Goal: Transaction & Acquisition: Purchase product/service

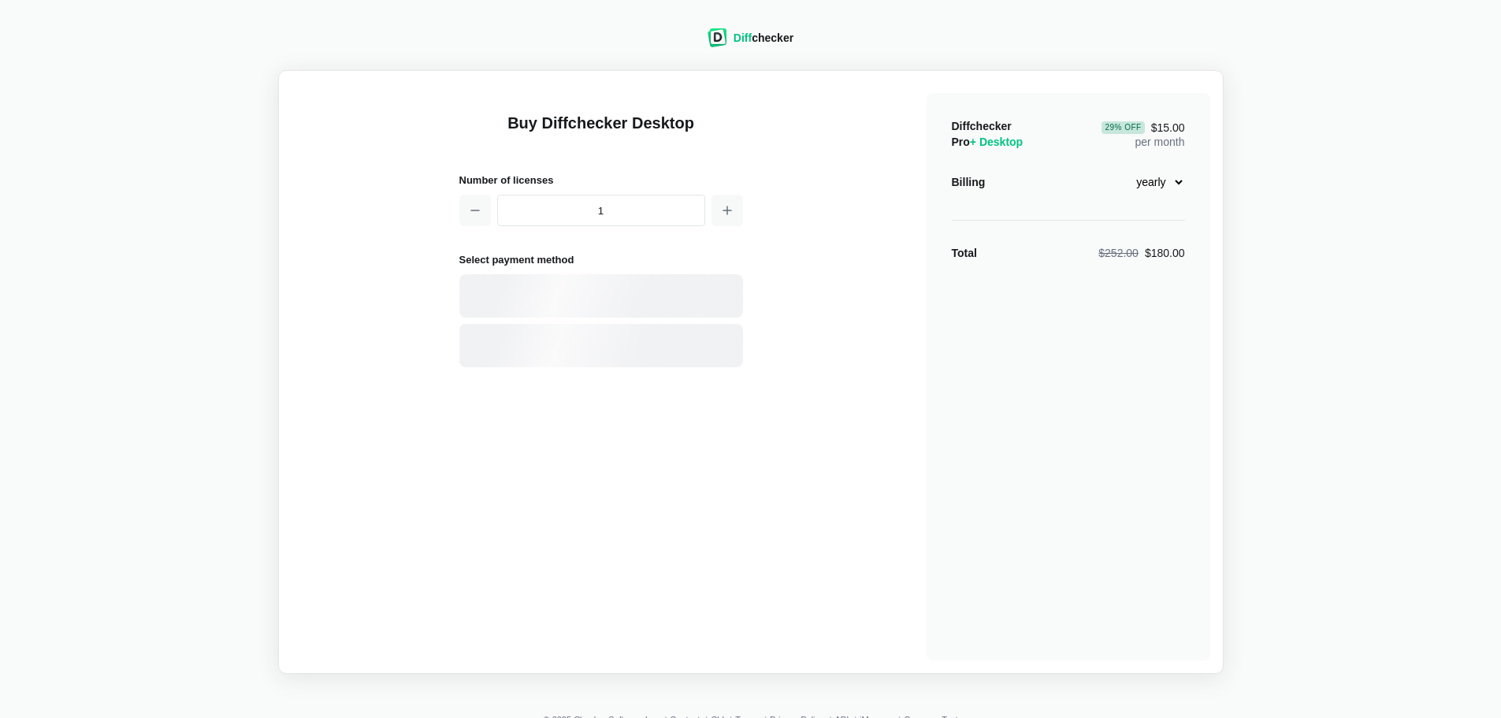
select select "desktop-yearly-180"
click at [736, 210] on button "button" at bounding box center [727, 211] width 32 height 32
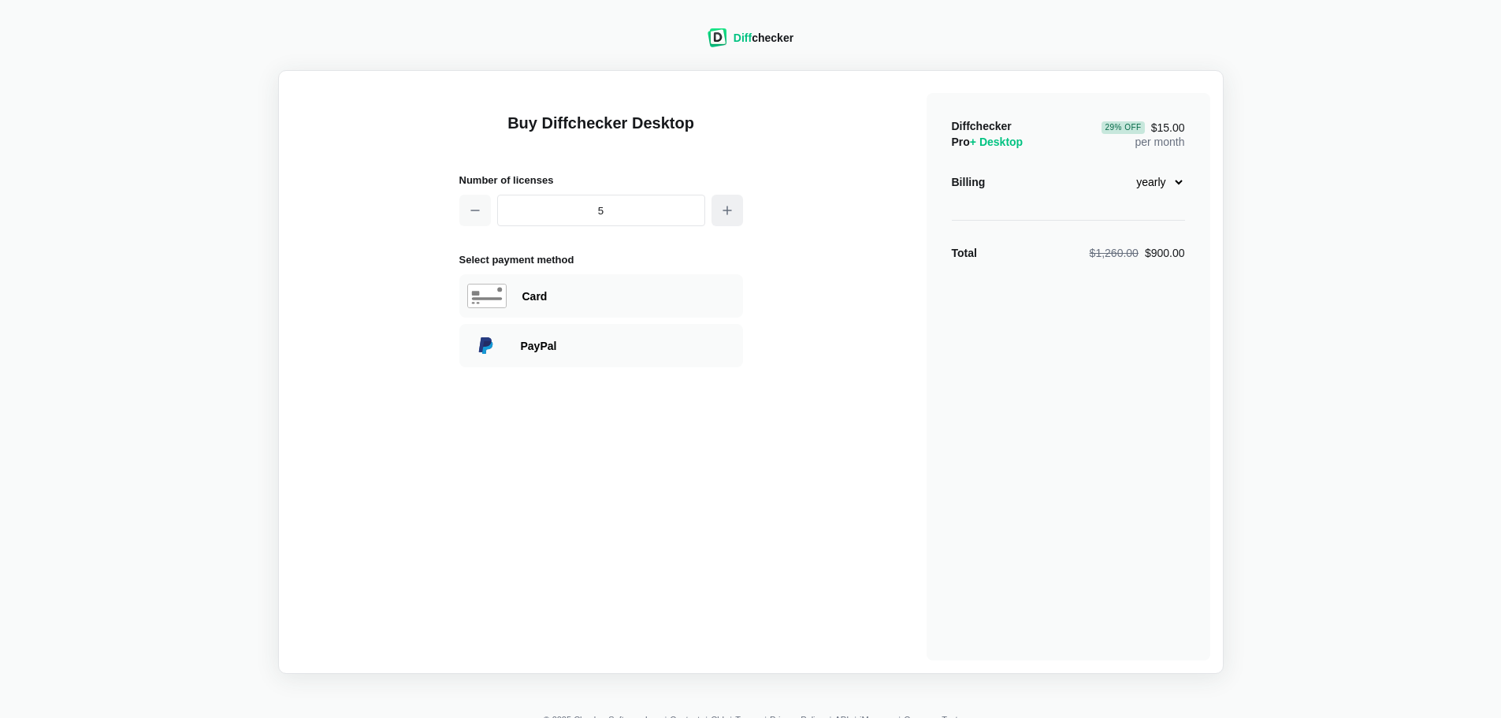
click at [736, 210] on button "button" at bounding box center [727, 211] width 32 height 32
type input "6"
click at [1176, 182] on select "monthly yearly" at bounding box center [1151, 182] width 68 height 27
select select "desktop-monthly-21"
click at [1117, 169] on select "monthly yearly" at bounding box center [1151, 182] width 68 height 27
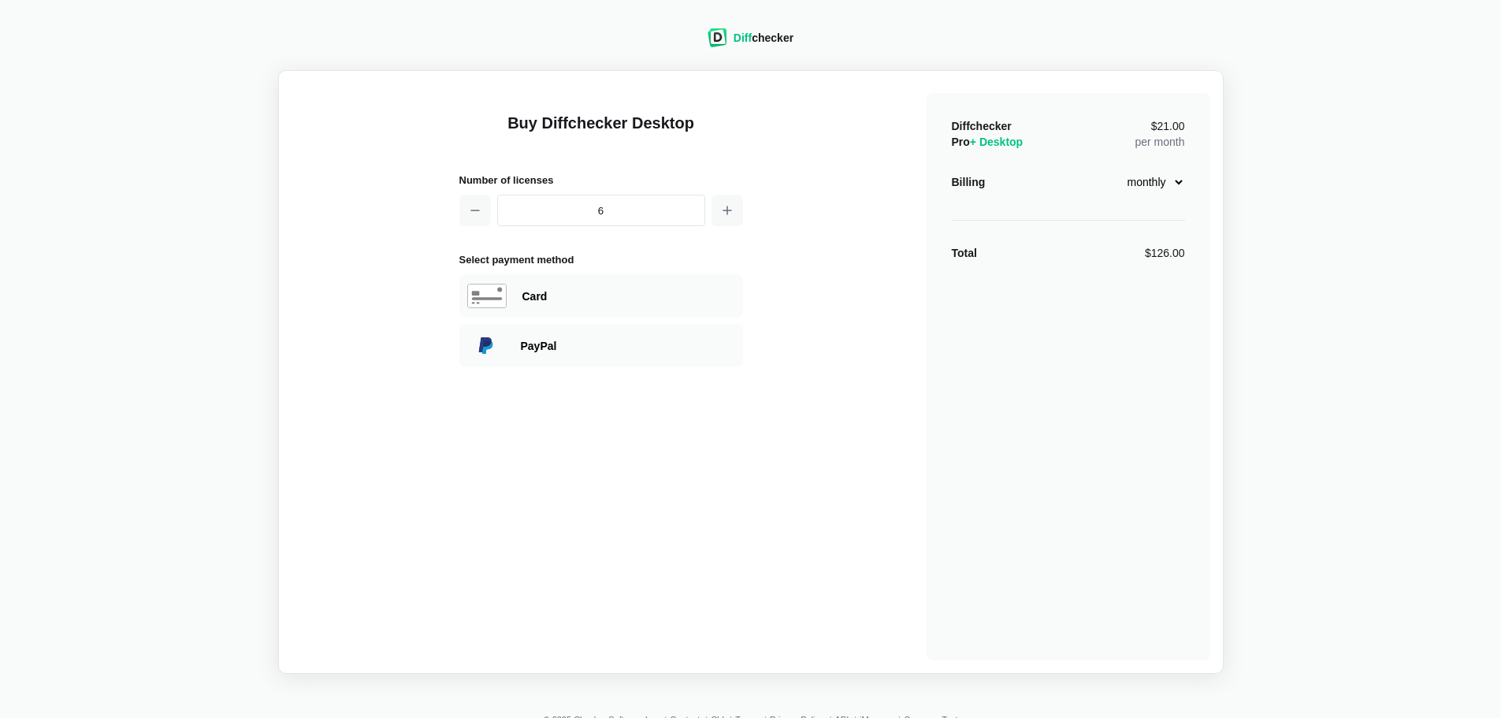
click at [1151, 185] on select "monthly yearly" at bounding box center [1151, 182] width 68 height 27
click at [466, 204] on button "button" at bounding box center [475, 211] width 32 height 32
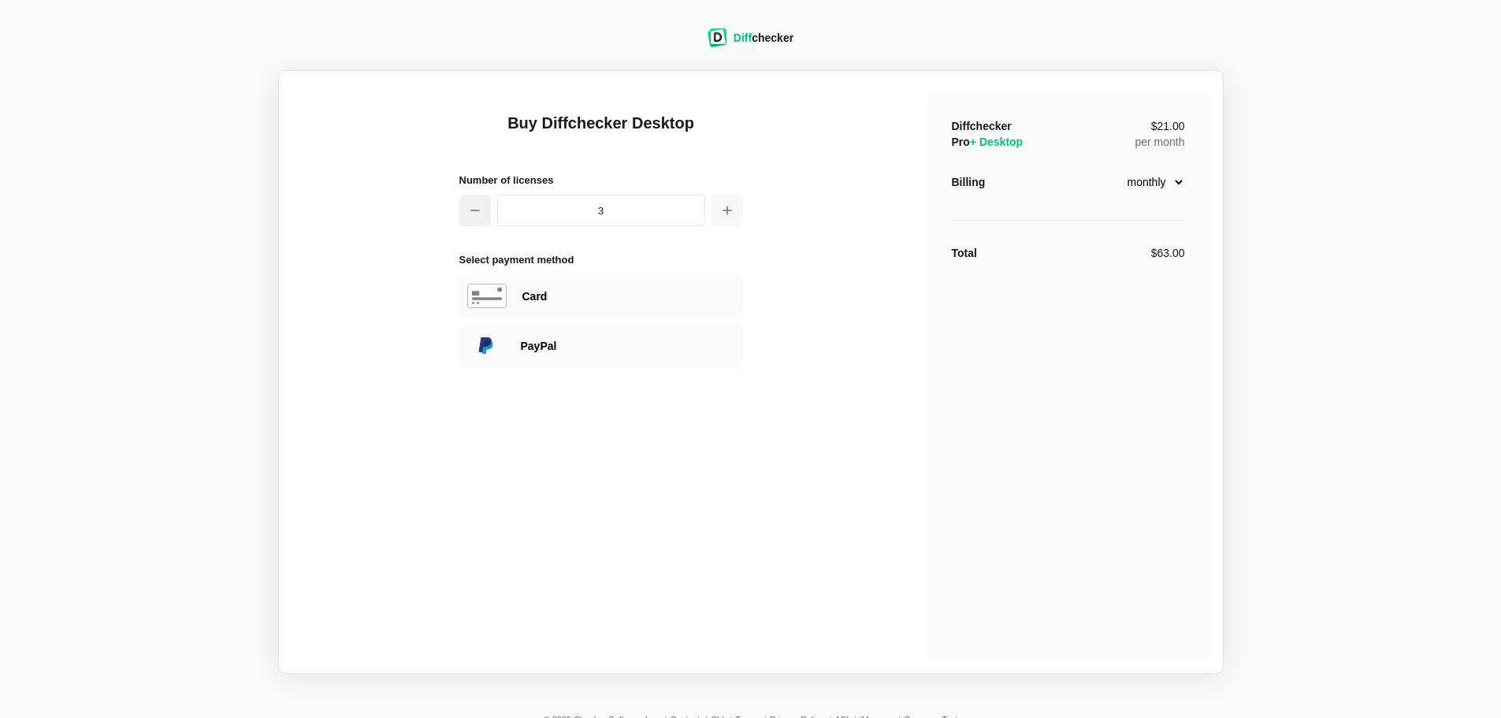
click at [466, 204] on button "button" at bounding box center [475, 211] width 32 height 32
type input "1"
click at [467, 204] on button "button" at bounding box center [475, 211] width 32 height 32
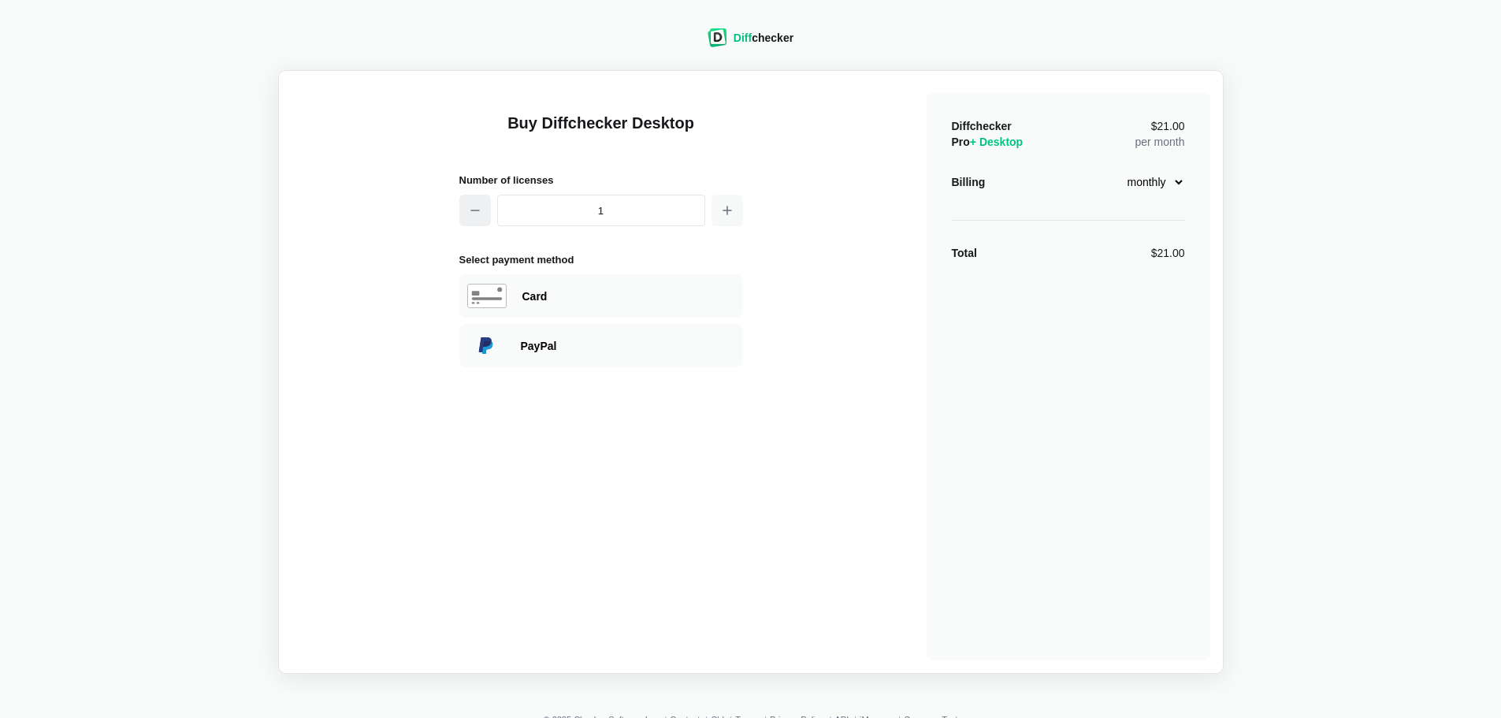
click at [467, 204] on button "button" at bounding box center [475, 211] width 32 height 32
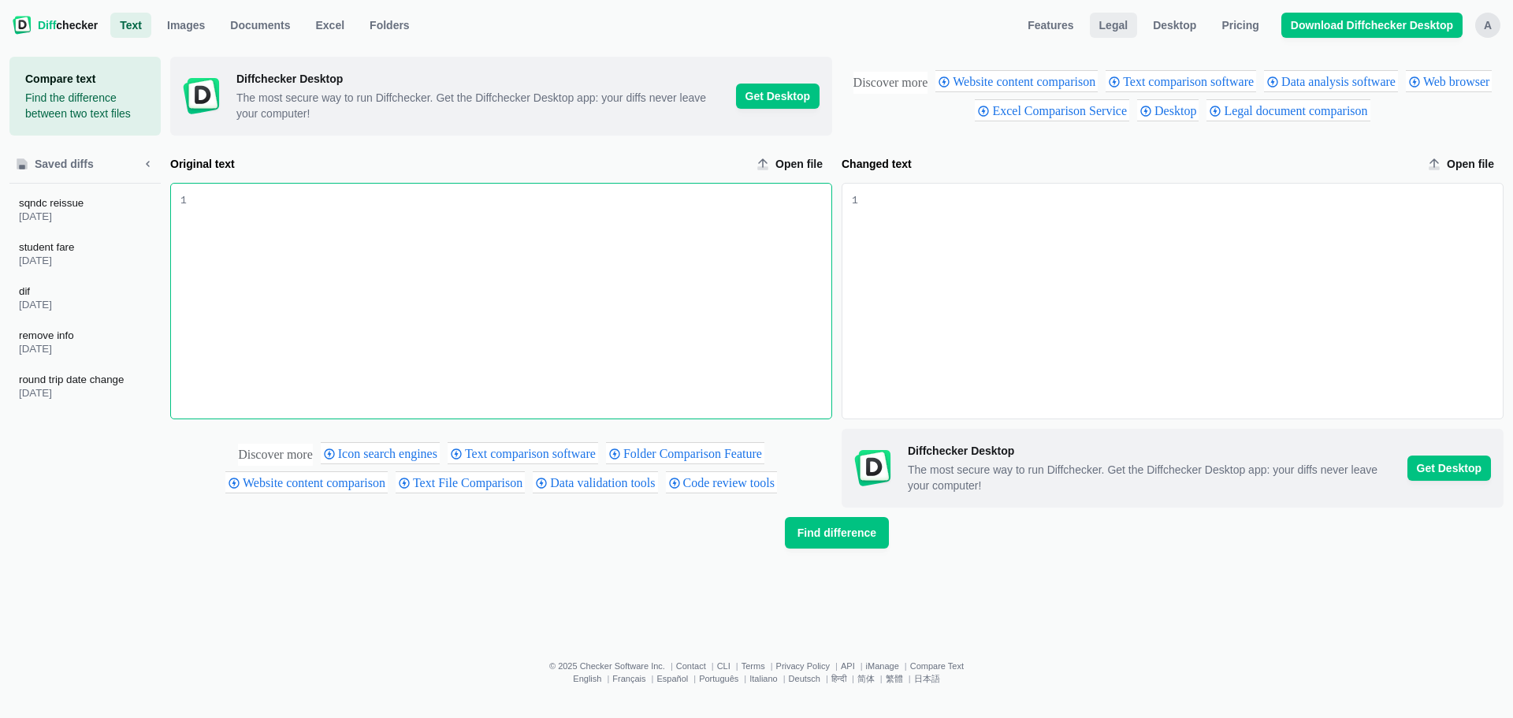
click at [1125, 28] on span "Legal" at bounding box center [1113, 25] width 35 height 16
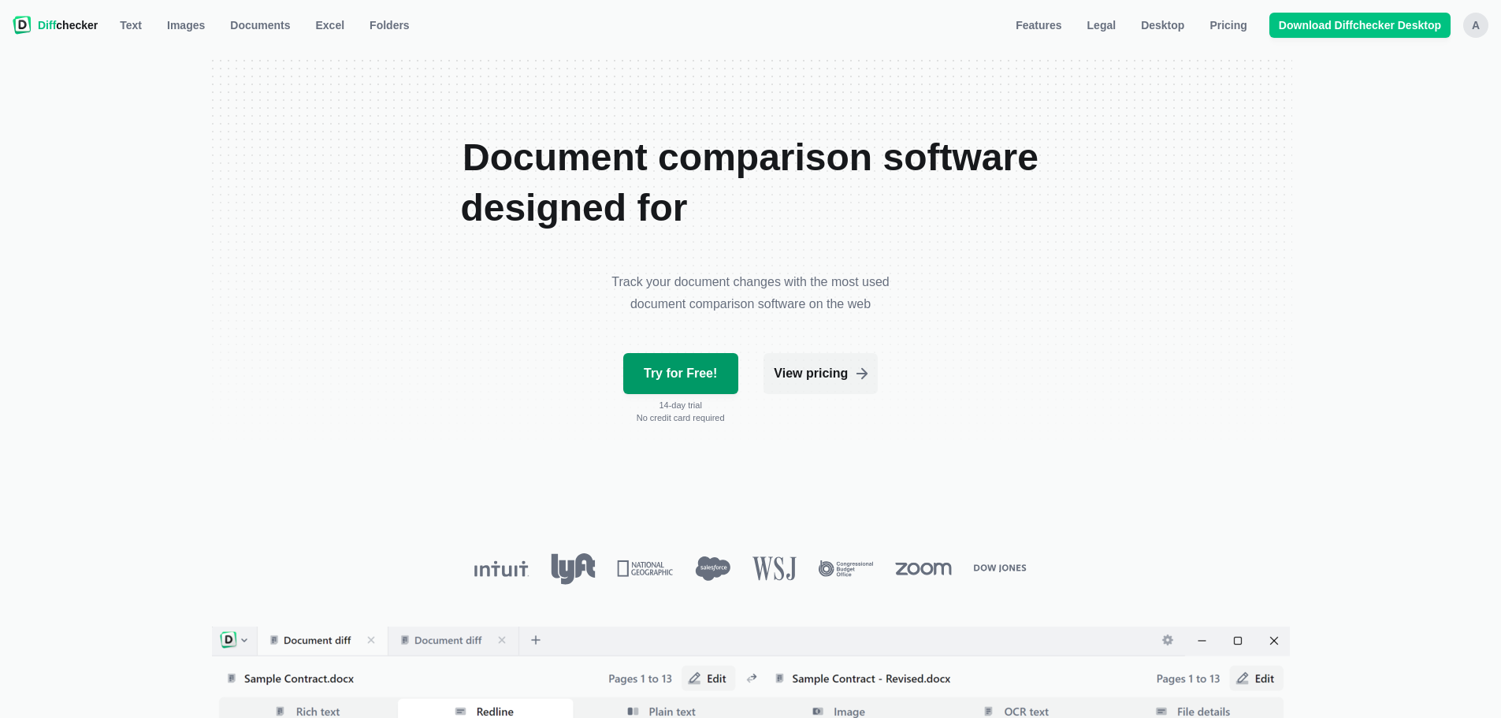
click at [672, 368] on span "Try for Free!" at bounding box center [681, 374] width 80 height 16
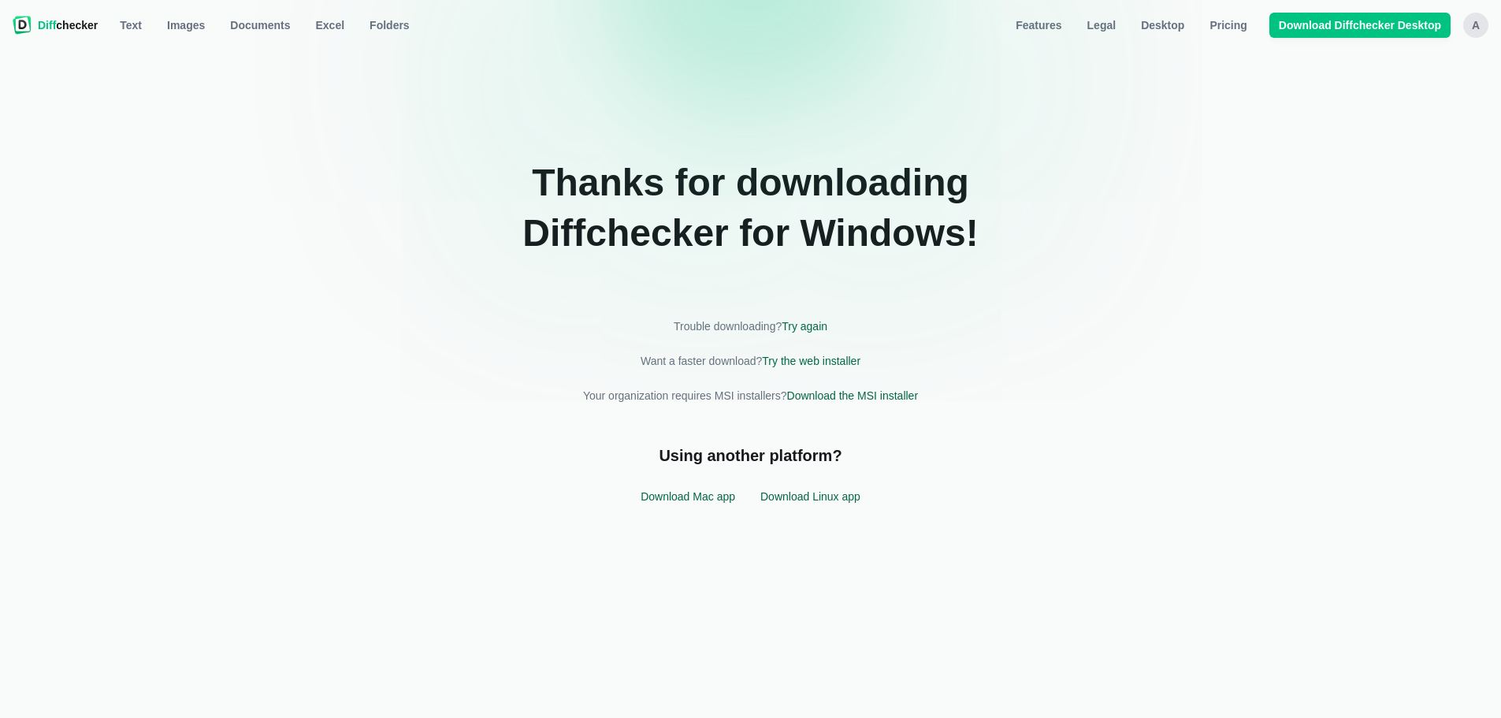
click at [883, 90] on div "Thanks for downloading Diffchecker for windows ! Trouble downloading? Try again…" at bounding box center [751, 336] width 930 height 558
click at [55, 23] on span "Diff" at bounding box center [47, 25] width 18 height 13
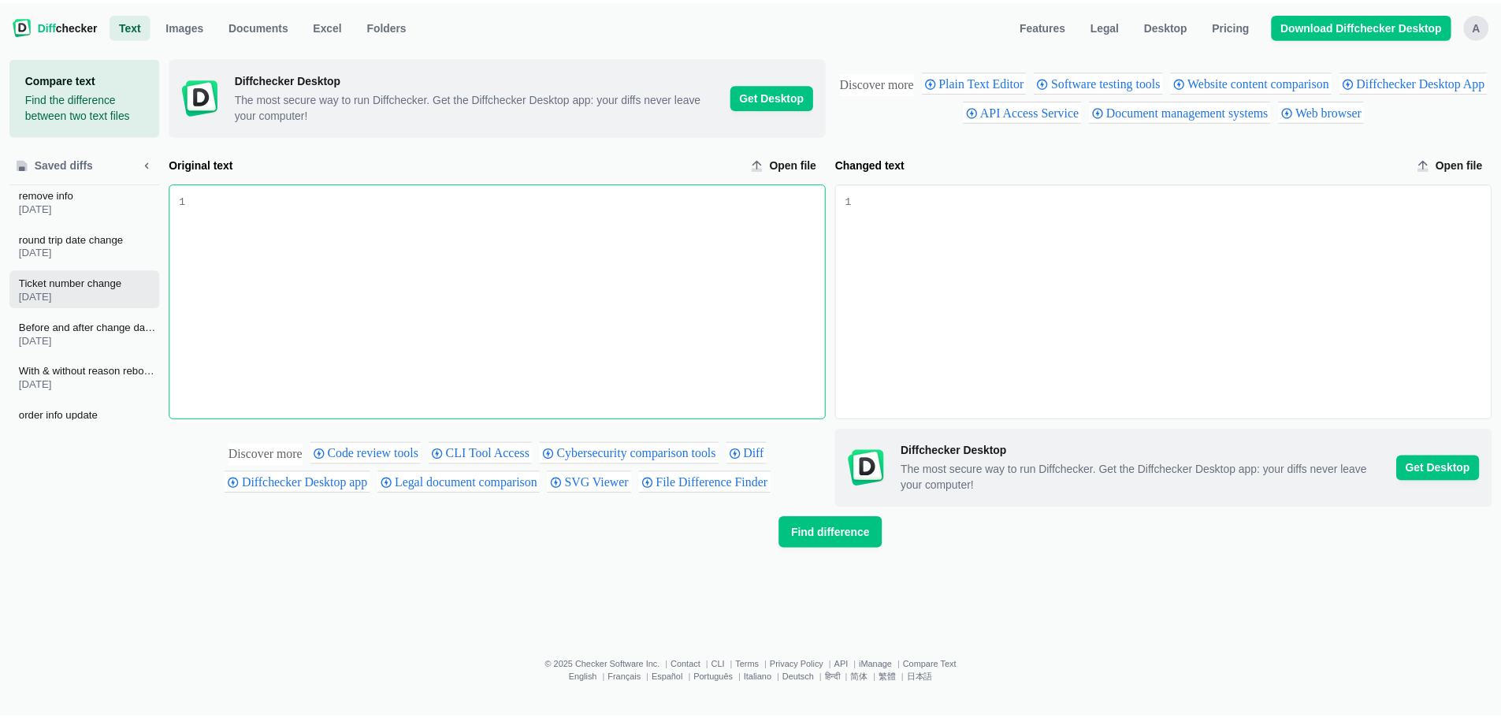
scroll to position [158, 0]
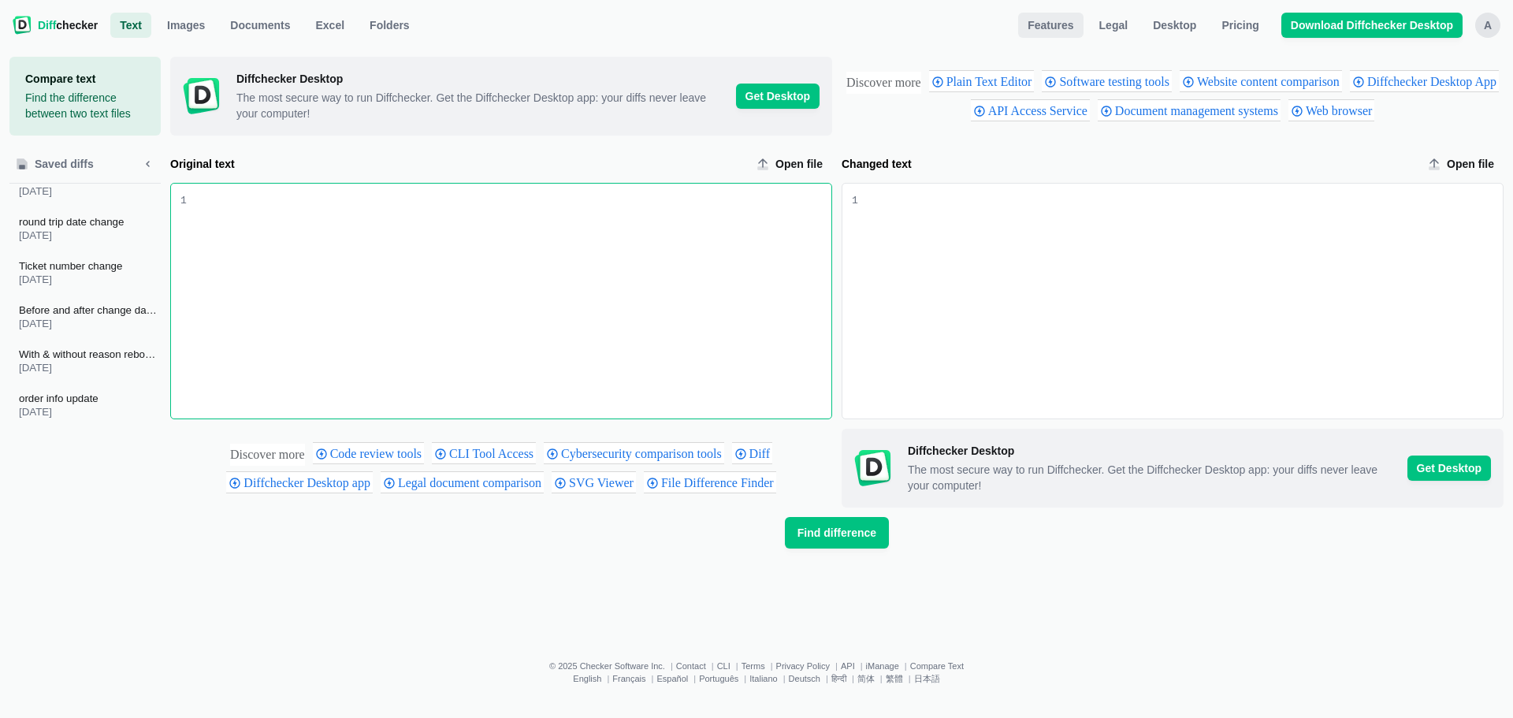
click at [1082, 25] on link "Features" at bounding box center [1050, 25] width 65 height 25
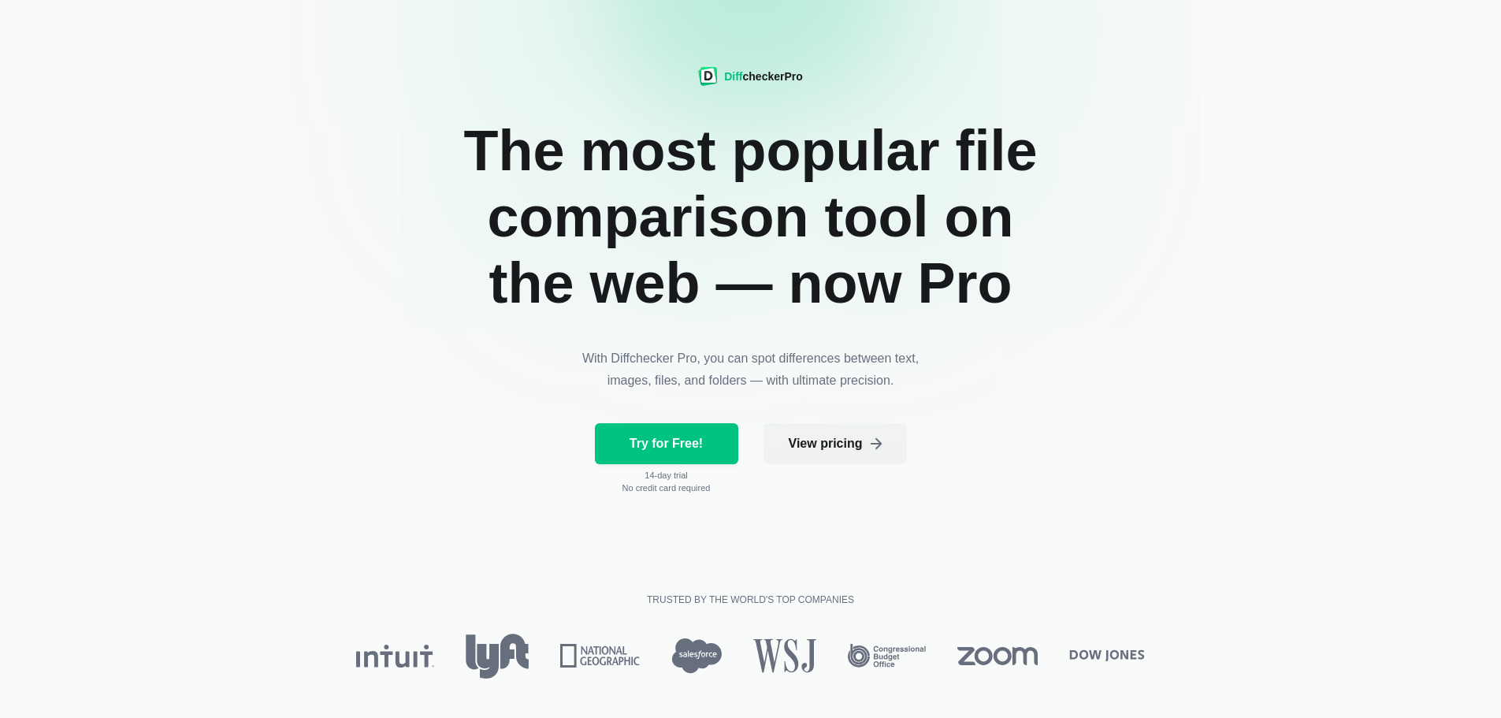
scroll to position [158, 0]
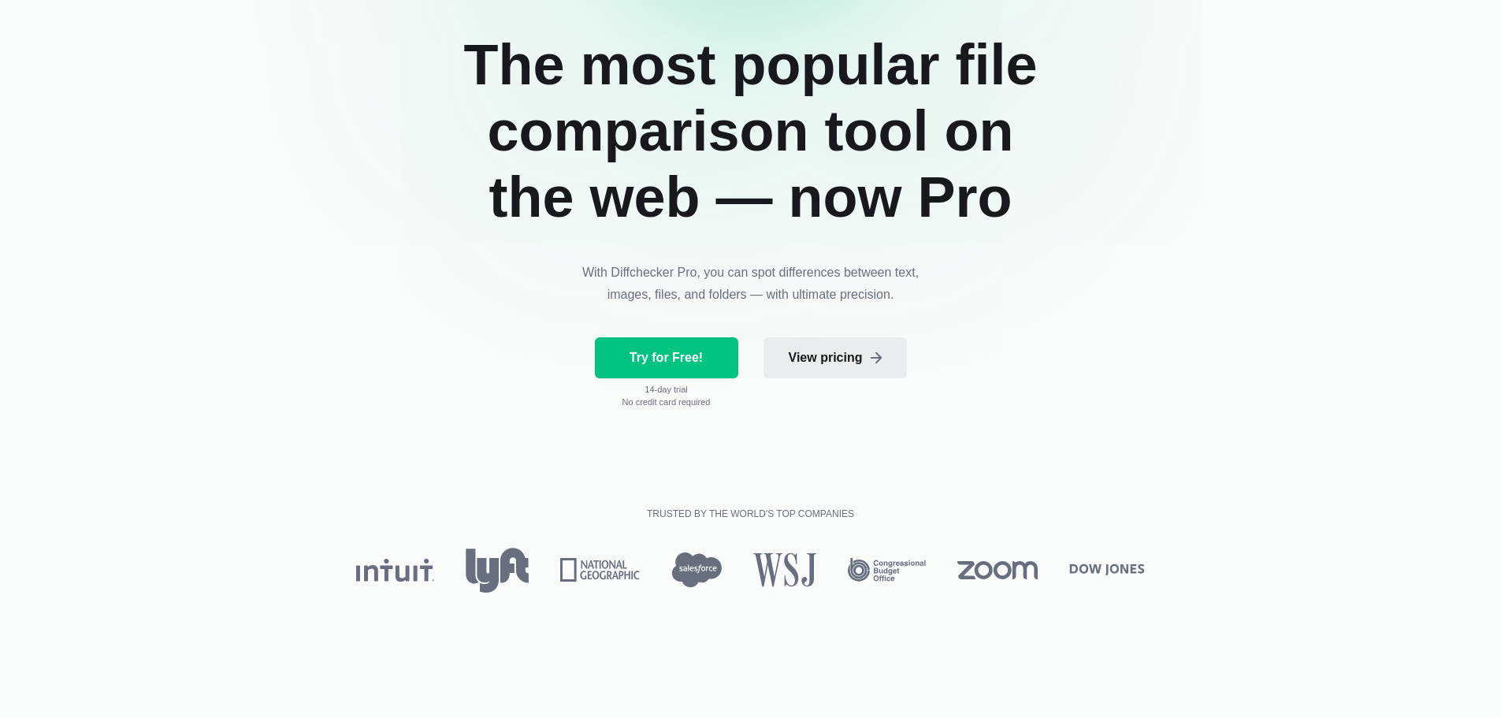
click at [837, 361] on span "View pricing" at bounding box center [825, 358] width 80 height 16
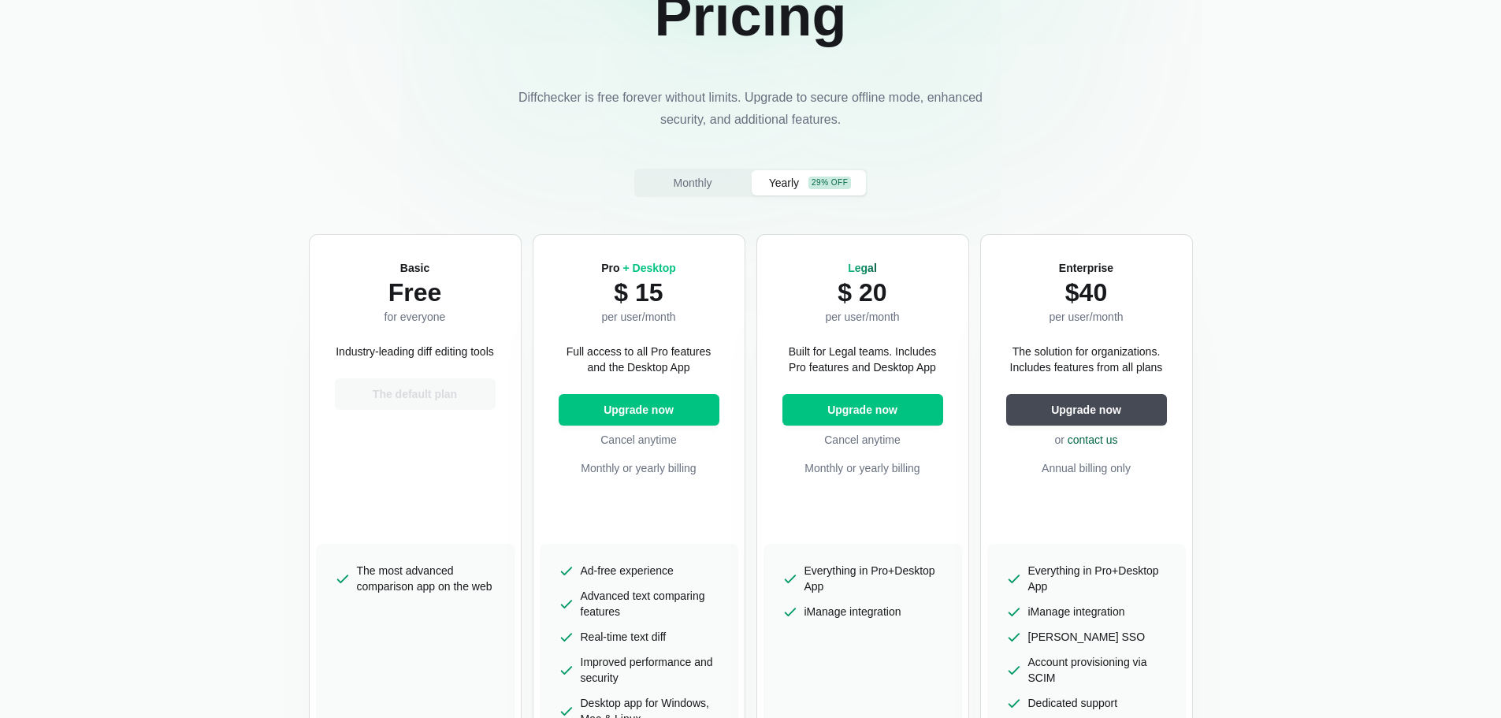
scroll to position [158, 0]
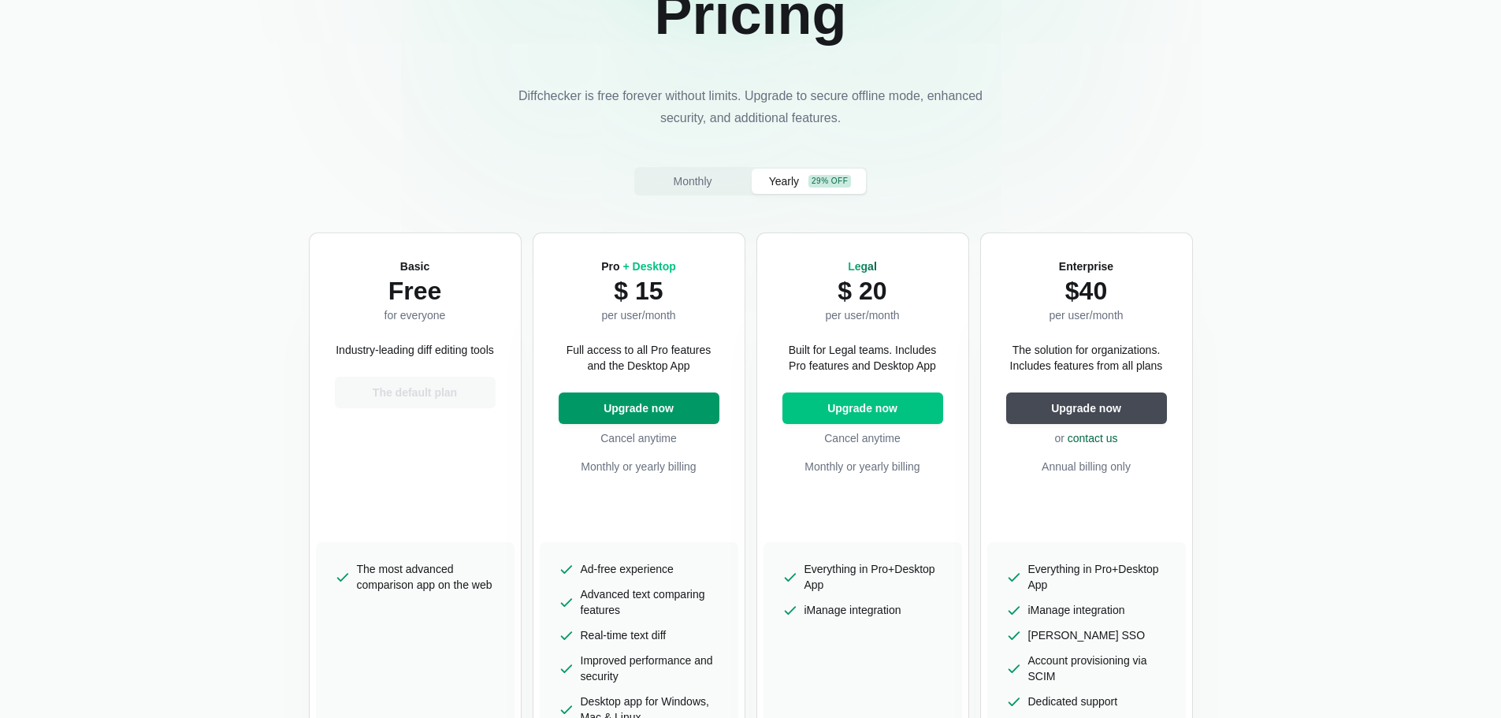
click at [667, 414] on span "Upgrade now" at bounding box center [638, 408] width 76 height 16
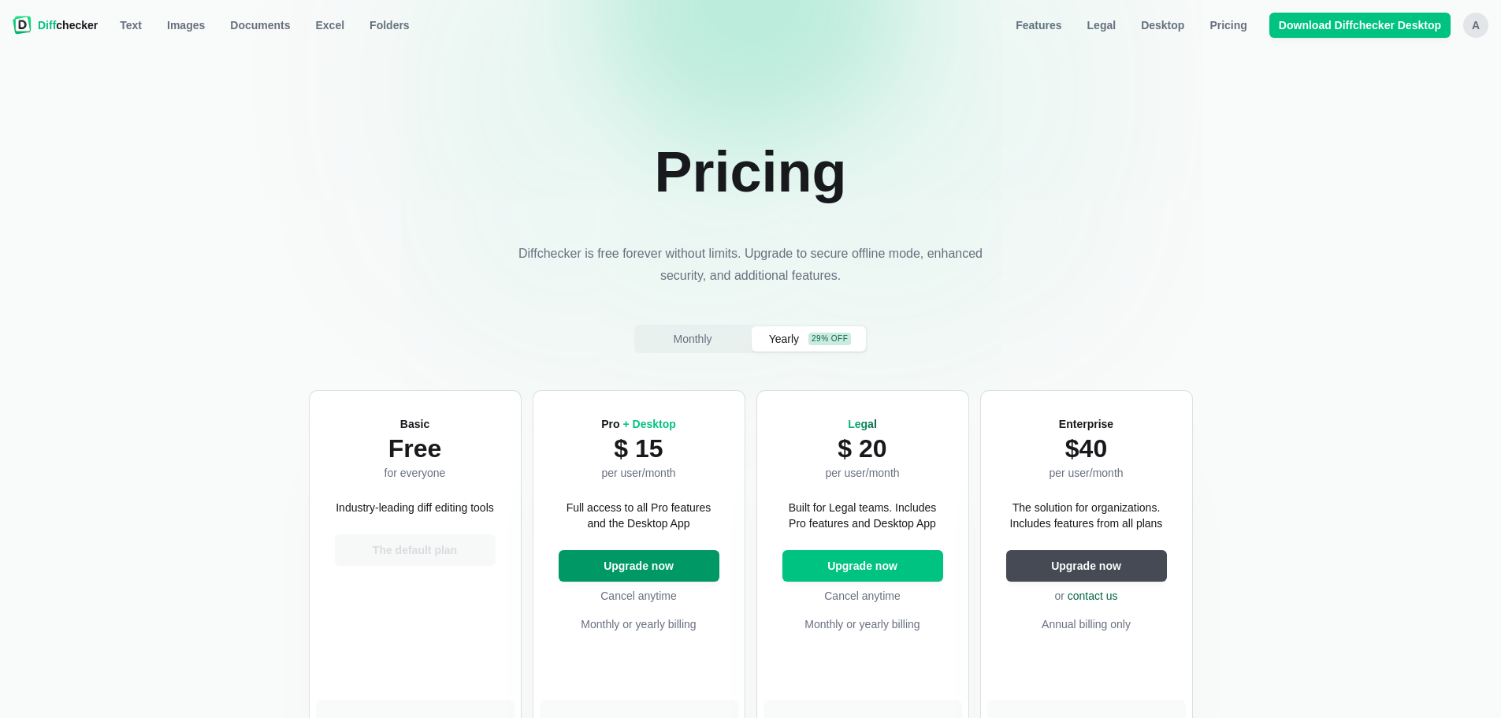
select select "desktop-yearly-180"
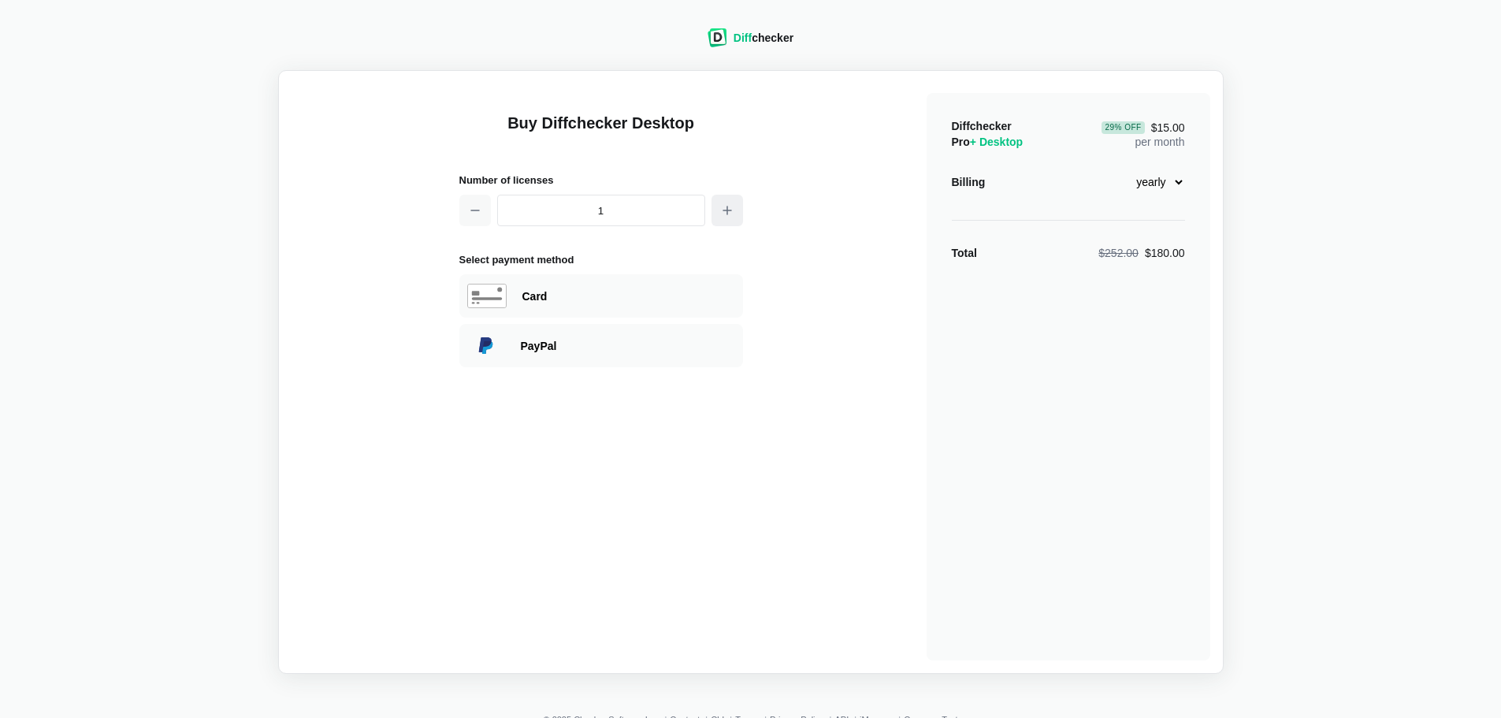
click at [721, 210] on icon "button" at bounding box center [727, 210] width 13 height 13
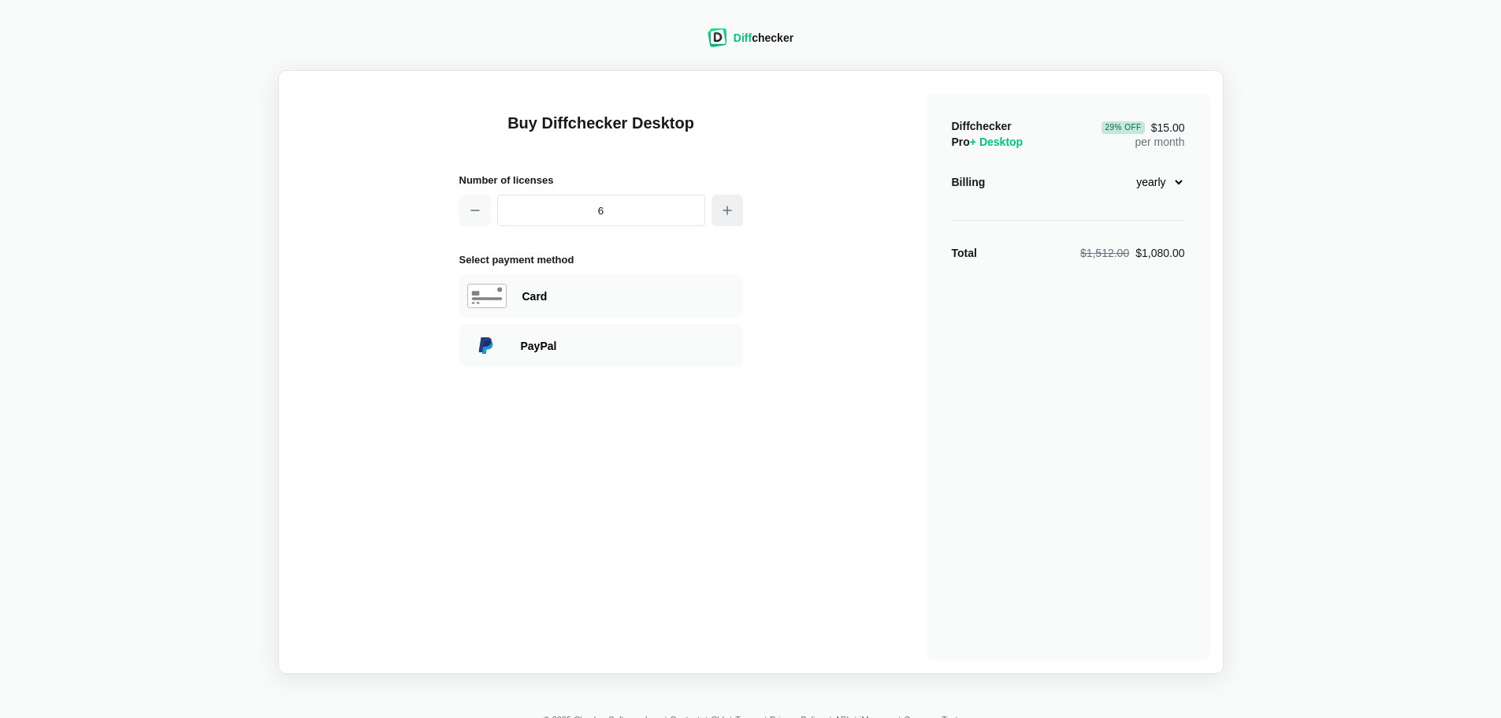
click at [721, 210] on icon "button" at bounding box center [727, 210] width 13 height 13
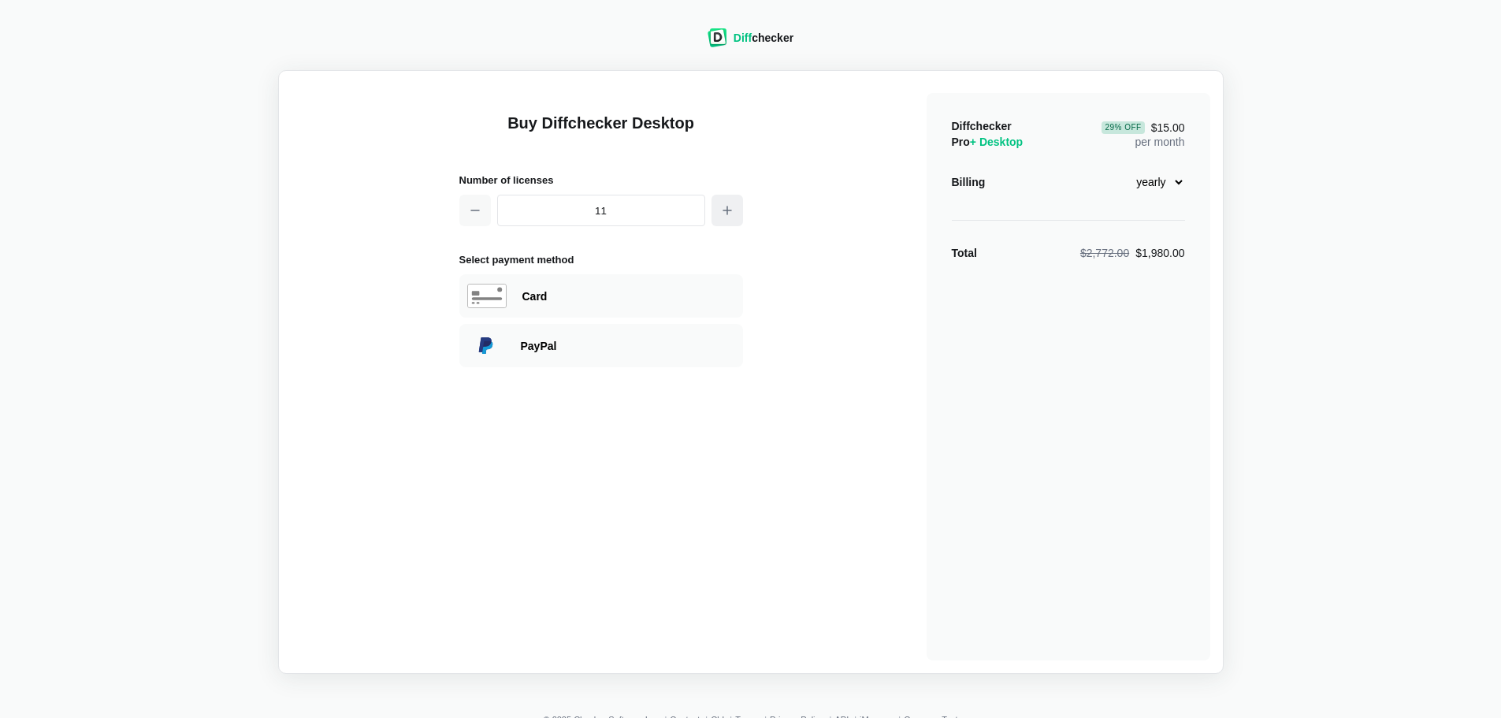
click at [721, 210] on icon "button" at bounding box center [727, 210] width 13 height 13
type input "12"
click at [1160, 182] on select "monthly yearly" at bounding box center [1151, 182] width 68 height 27
click at [1117, 169] on select "monthly yearly" at bounding box center [1151, 182] width 68 height 27
click at [1143, 183] on select "monthly yearly" at bounding box center [1151, 182] width 68 height 27
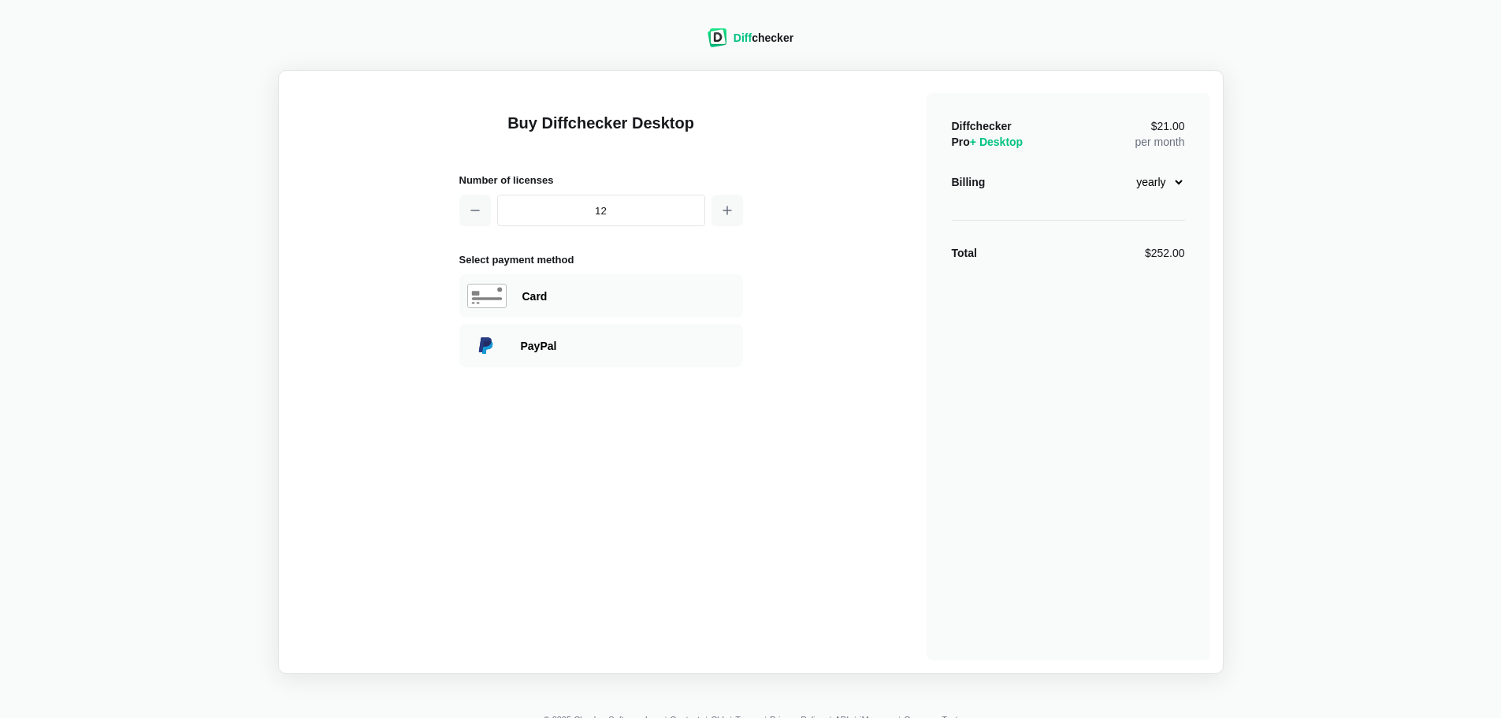
click at [1117, 169] on select "monthly yearly" at bounding box center [1151, 182] width 68 height 27
click at [1149, 181] on select "monthly yearly" at bounding box center [1151, 182] width 68 height 27
select select "desktop-monthly-21"
click at [1117, 169] on select "monthly yearly" at bounding box center [1151, 182] width 68 height 27
click at [478, 217] on button "button" at bounding box center [475, 211] width 32 height 32
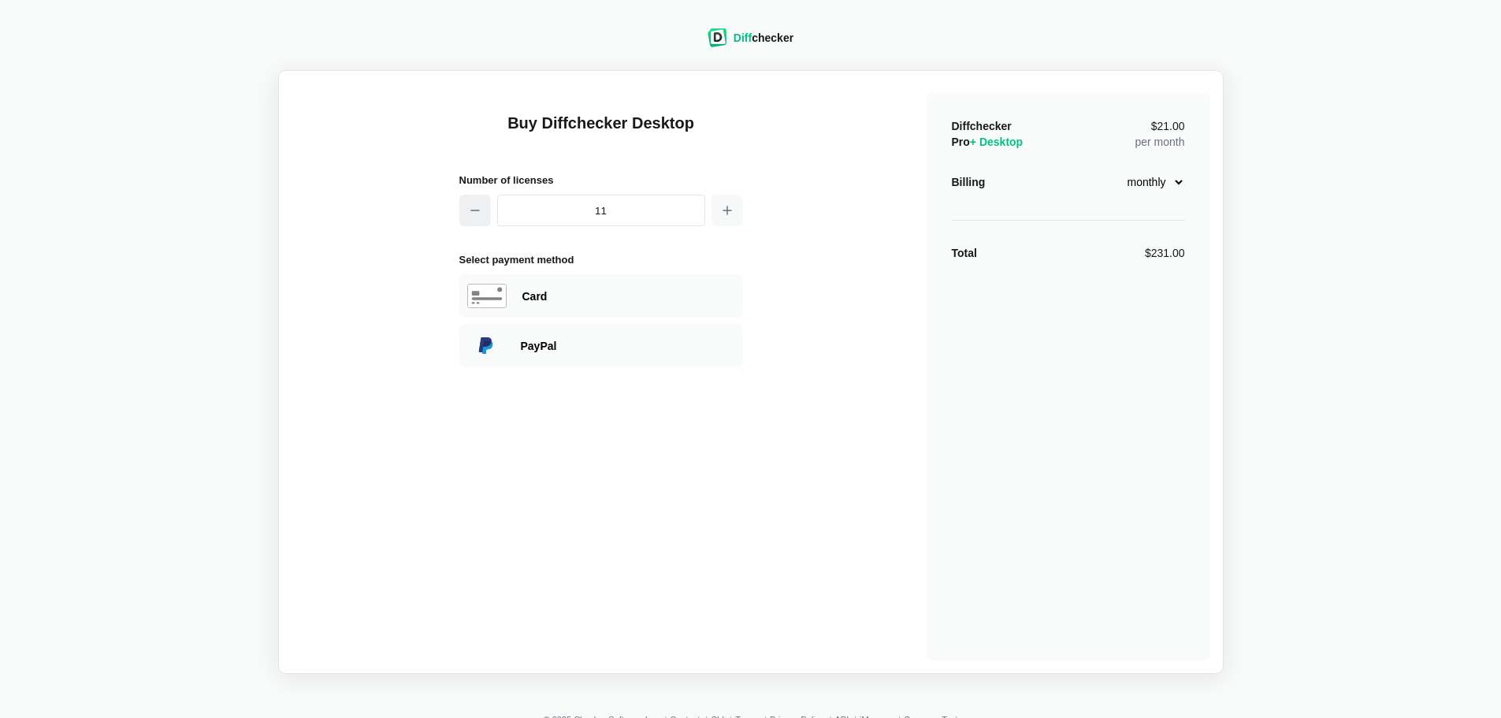
click at [478, 217] on button "button" at bounding box center [475, 211] width 32 height 32
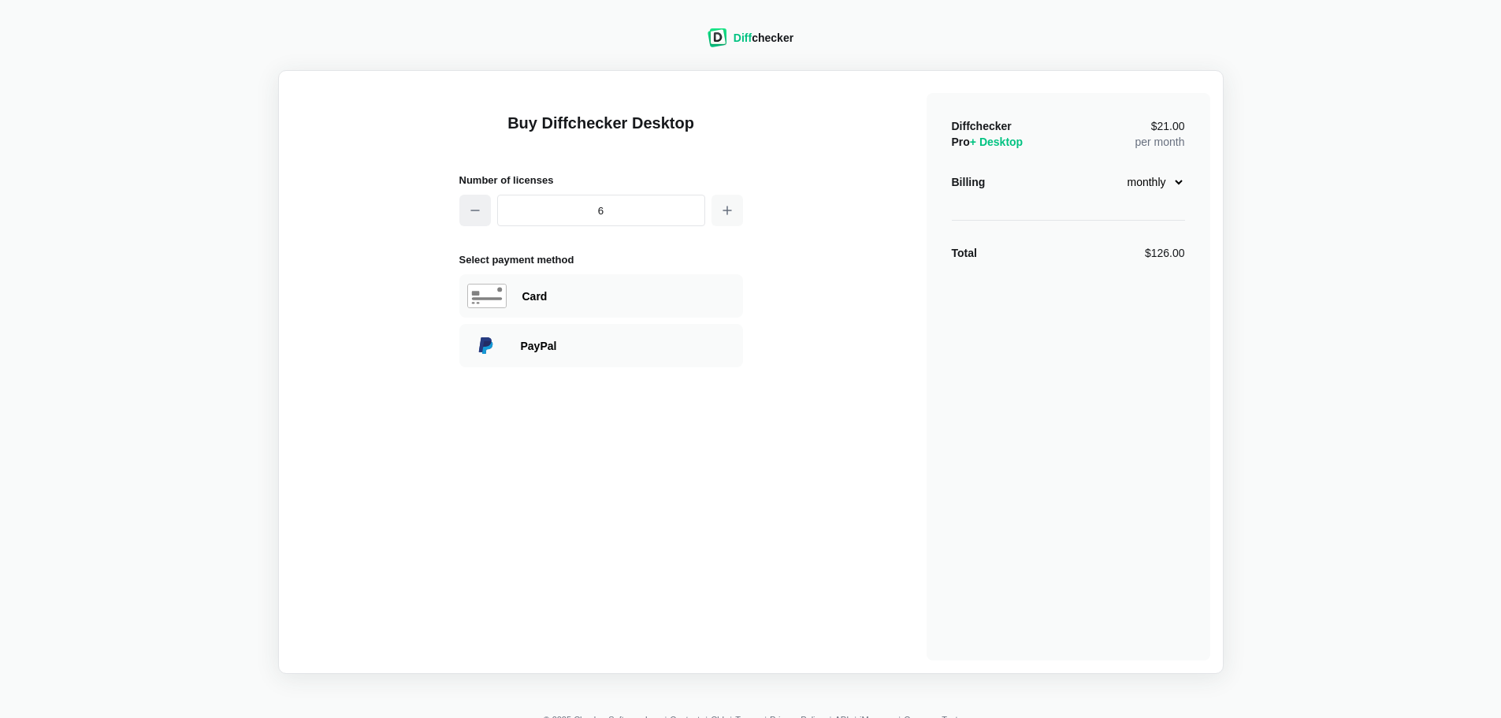
click at [478, 217] on button "button" at bounding box center [475, 211] width 32 height 32
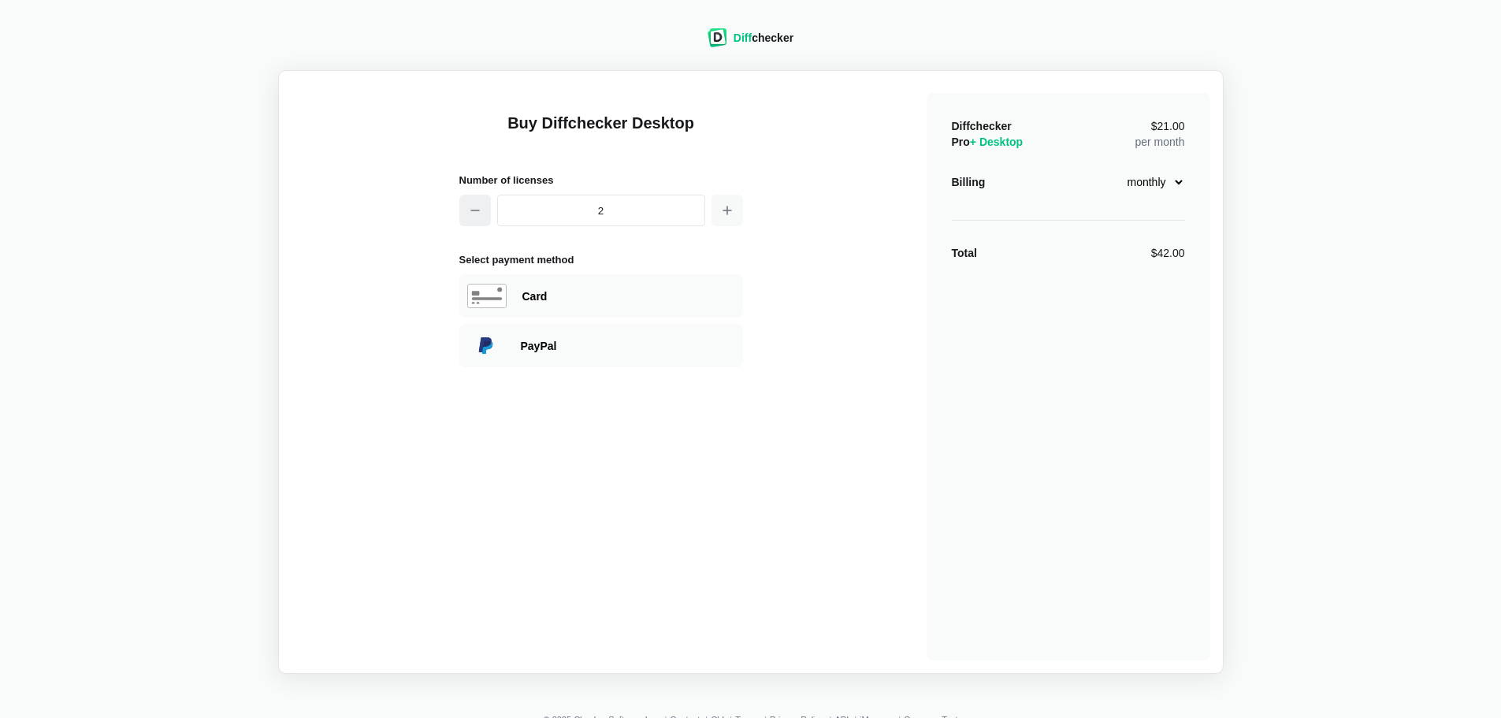
type input "1"
drag, startPoint x: 1188, startPoint y: 255, endPoint x: 878, endPoint y: 259, distance: 310.4
click at [878, 259] on div "Buy Diffchecker Desktop Number of licenses 1 Select payment method Visa MasterC…" at bounding box center [751, 372] width 919 height 577
click at [536, 299] on div "Card" at bounding box center [628, 296] width 213 height 16
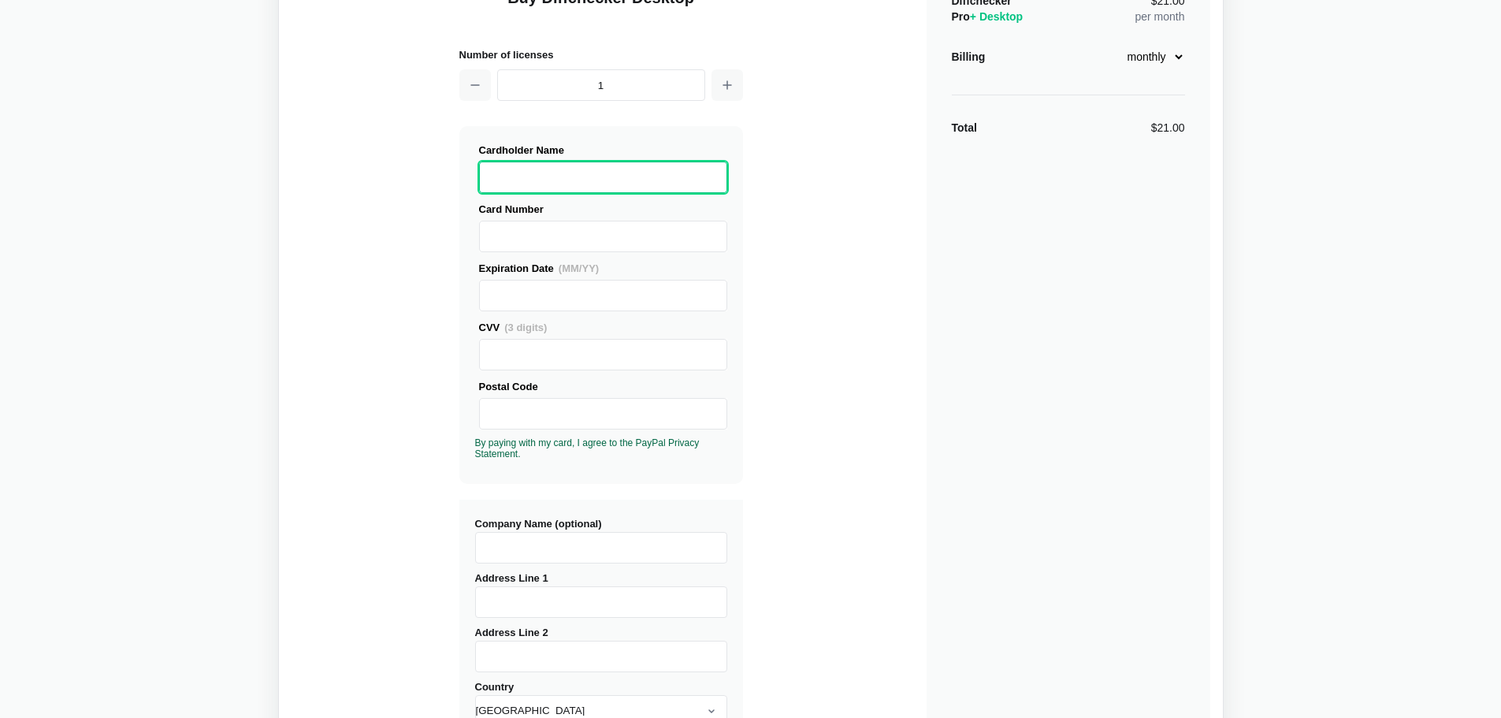
scroll to position [158, 0]
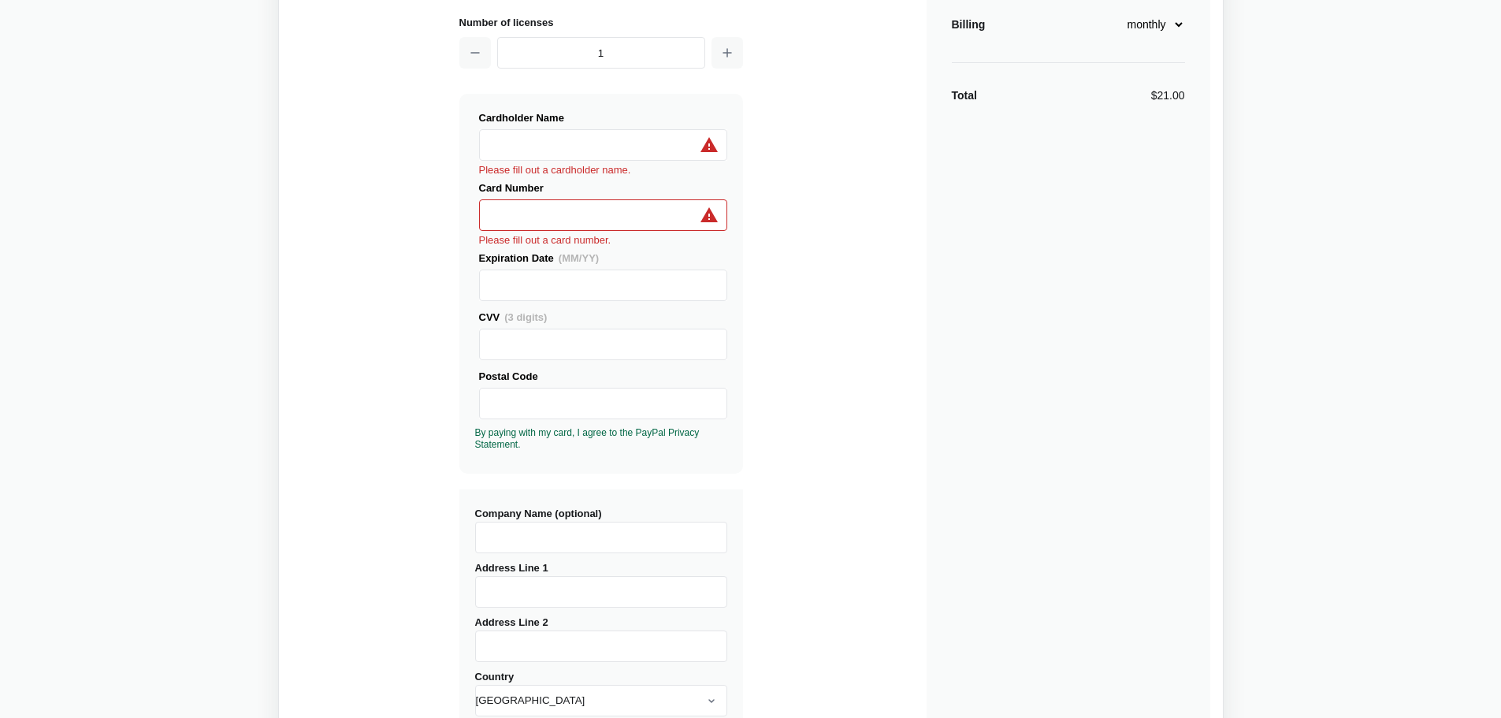
click at [486, 209] on iframe at bounding box center [603, 215] width 234 height 30
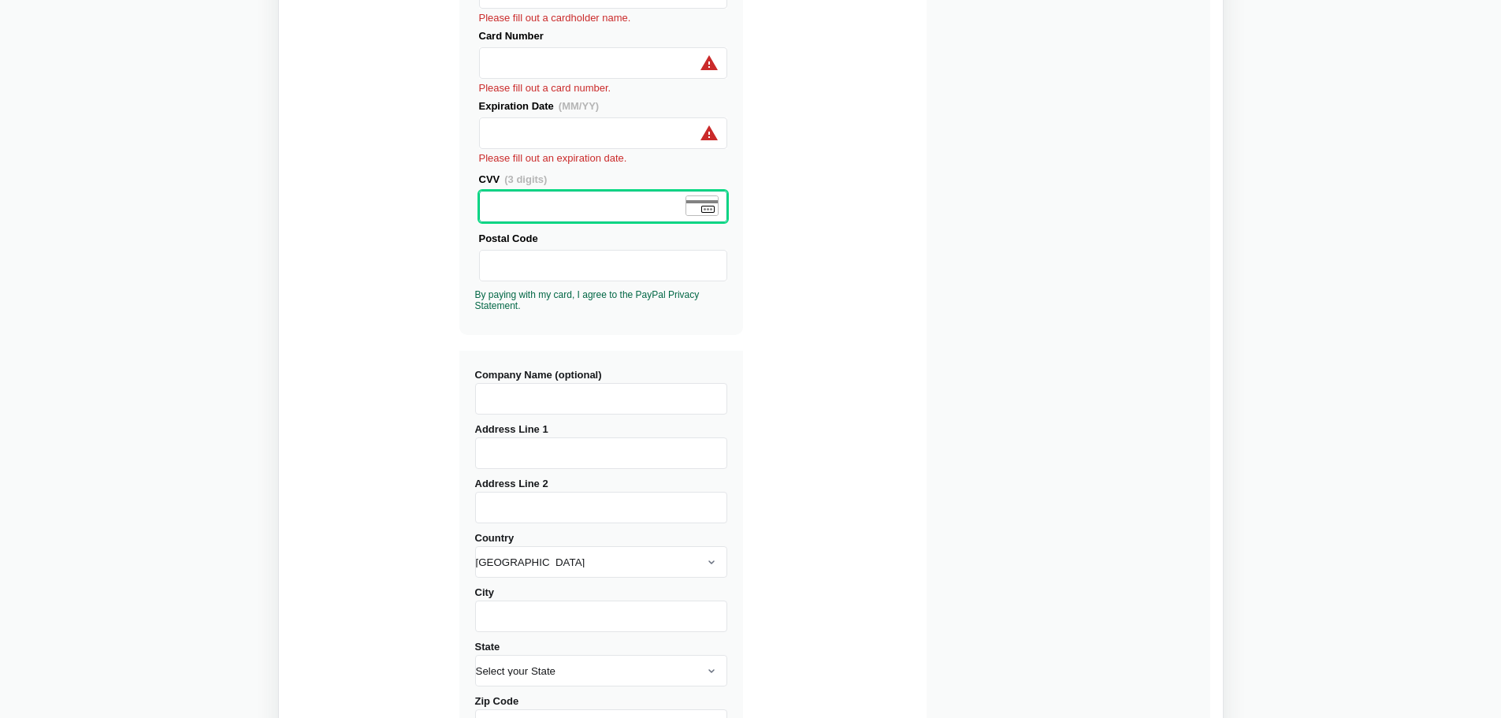
scroll to position [315, 0]
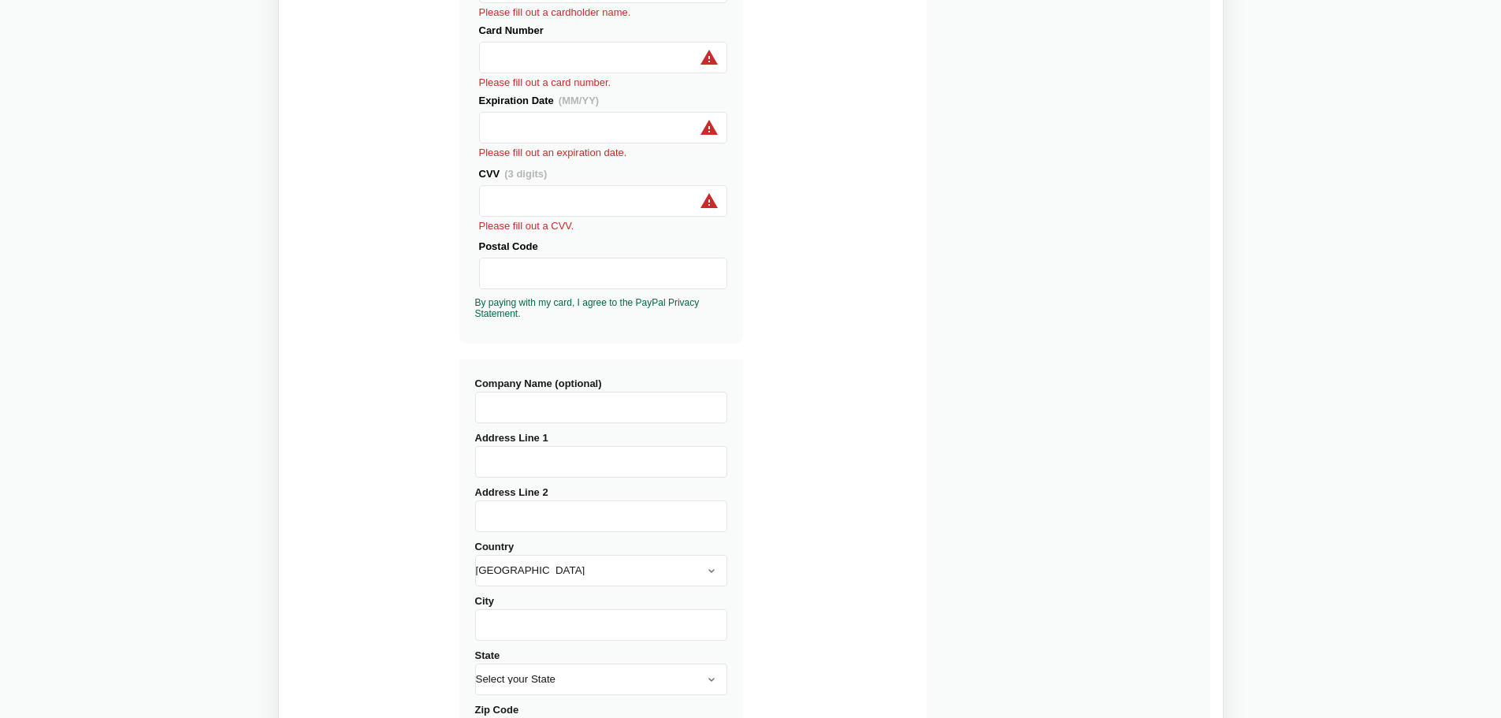
click at [522, 404] on input "Company Name (optional)" at bounding box center [601, 408] width 252 height 32
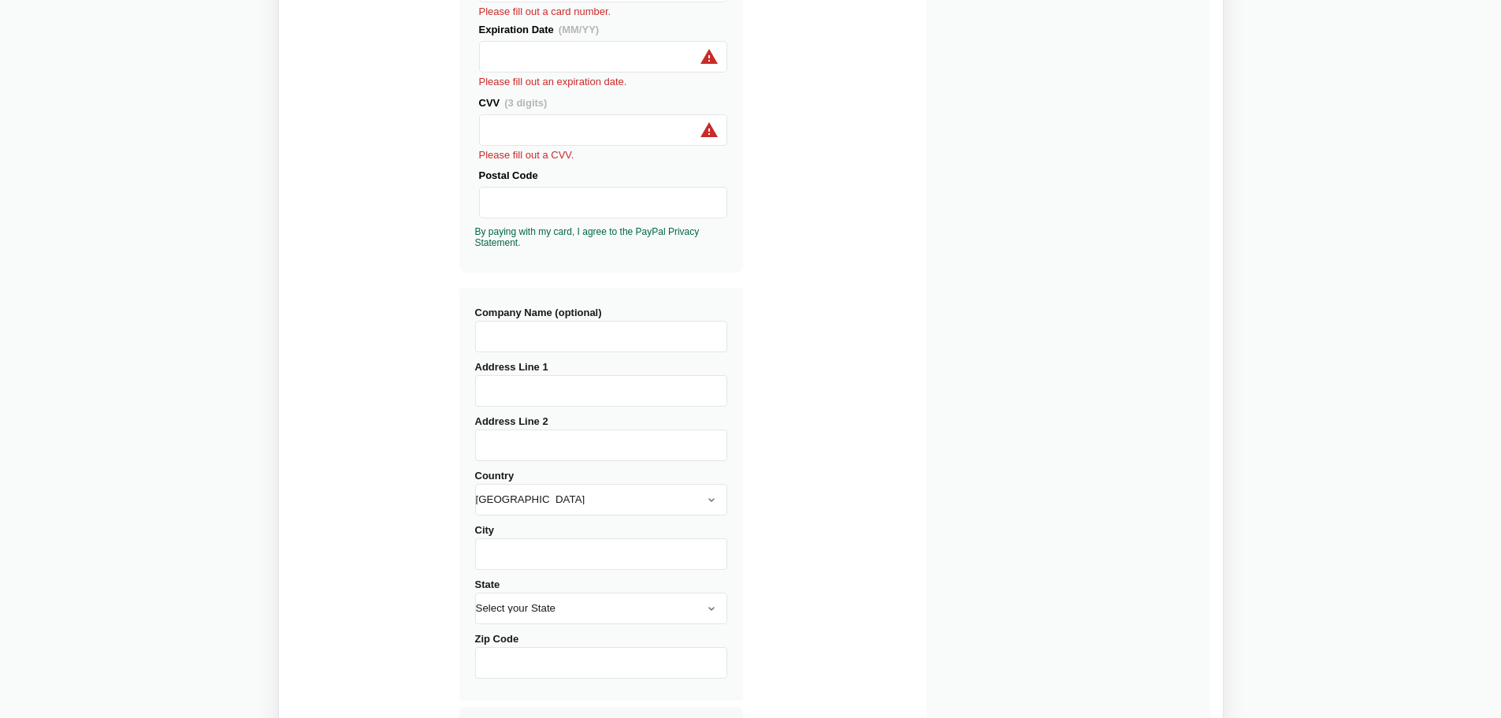
scroll to position [473, 0]
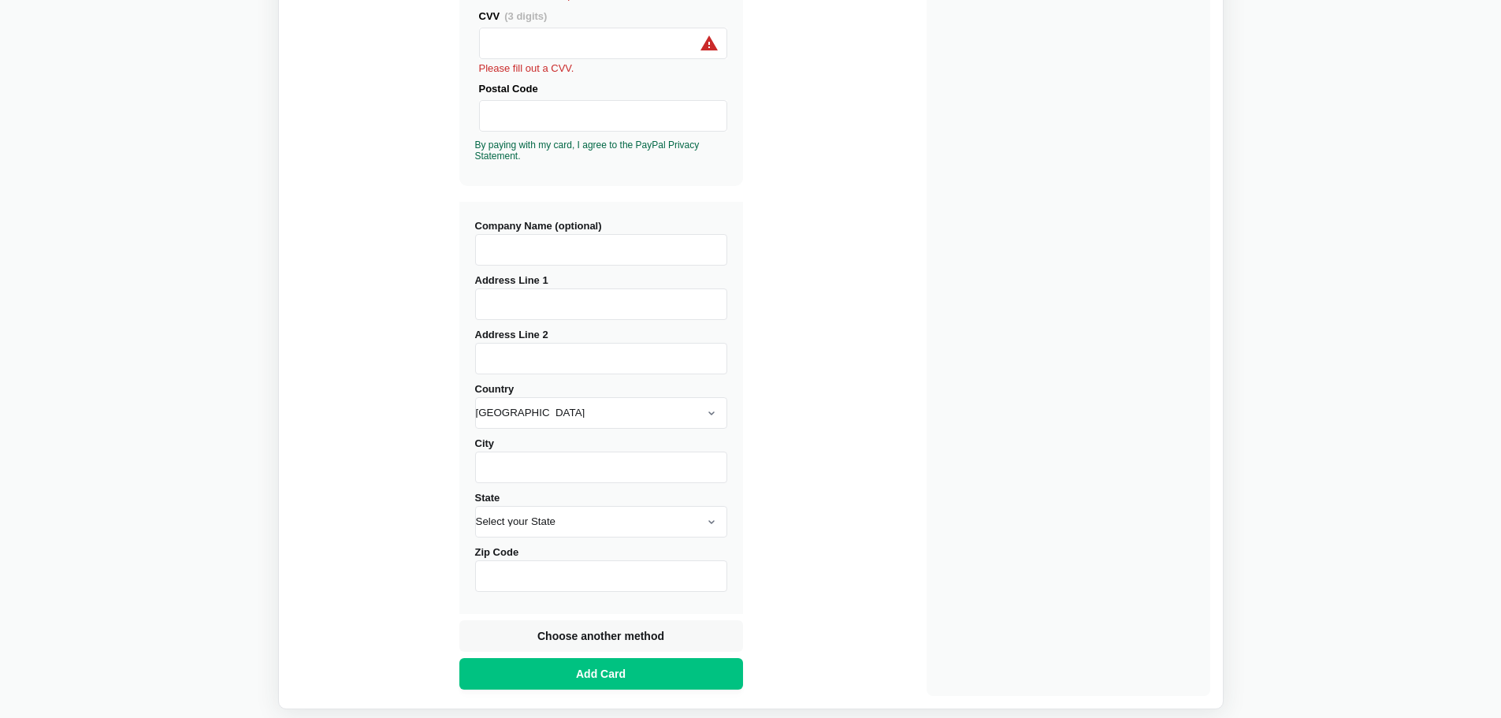
click at [626, 299] on input "Address Line 1" at bounding box center [601, 304] width 252 height 32
click at [534, 344] on input "Address Line 2" at bounding box center [601, 359] width 252 height 32
click at [530, 403] on select "[GEOGRAPHIC_DATA] [GEOGRAPHIC_DATA] [GEOGRAPHIC_DATA] [GEOGRAPHIC_DATA] [US_STA…" at bounding box center [601, 413] width 252 height 32
click at [475, 397] on select "[GEOGRAPHIC_DATA] [GEOGRAPHIC_DATA] [GEOGRAPHIC_DATA] [GEOGRAPHIC_DATA] [US_STA…" at bounding box center [601, 413] width 252 height 32
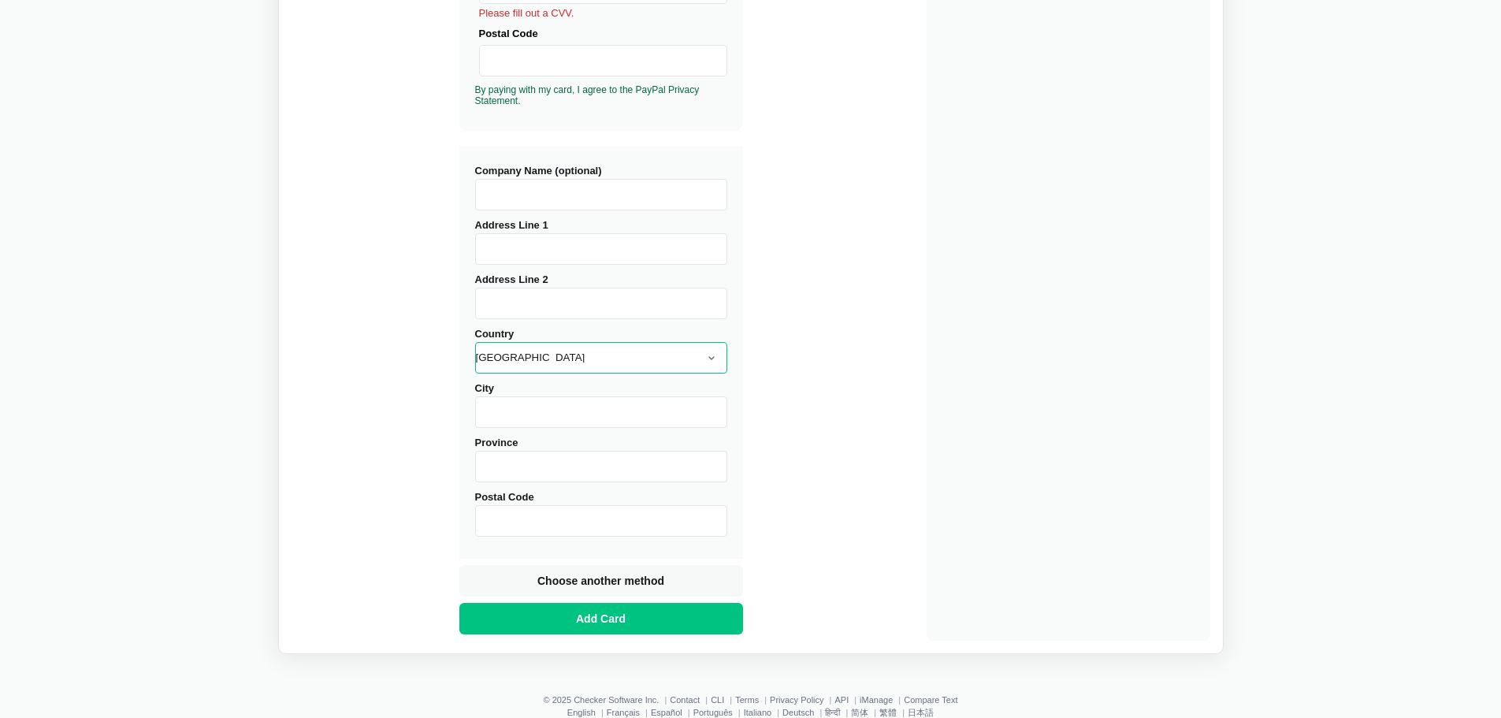
scroll to position [562, 0]
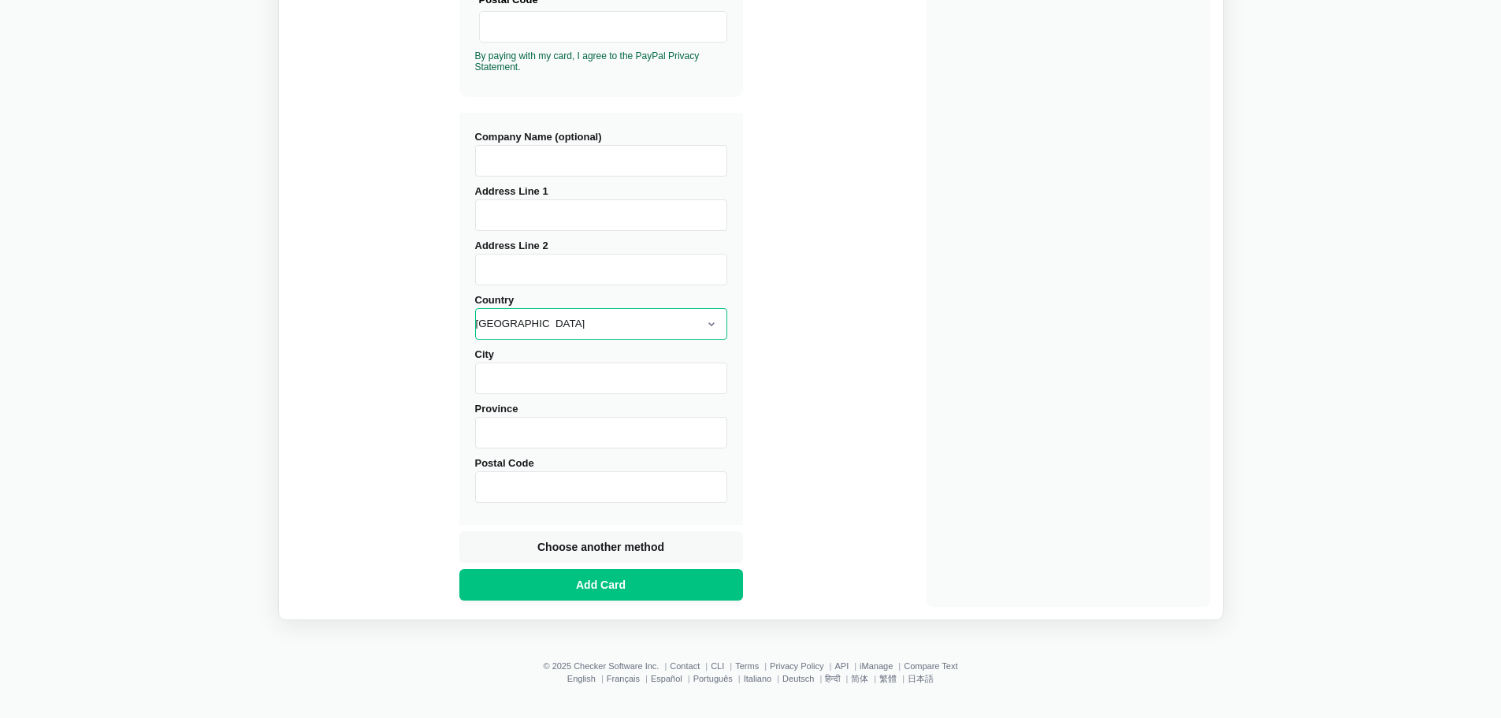
click at [552, 323] on select "[GEOGRAPHIC_DATA] [GEOGRAPHIC_DATA] [GEOGRAPHIC_DATA] [GEOGRAPHIC_DATA] [US_STA…" at bounding box center [601, 324] width 252 height 32
click at [475, 308] on select "[GEOGRAPHIC_DATA] [GEOGRAPHIC_DATA] [GEOGRAPHIC_DATA] [GEOGRAPHIC_DATA] [US_STA…" at bounding box center [601, 324] width 252 height 32
click at [525, 373] on input "City" at bounding box center [601, 378] width 252 height 32
drag, startPoint x: 602, startPoint y: 302, endPoint x: 597, endPoint y: 314, distance: 12.7
click at [601, 305] on div "Country [GEOGRAPHIC_DATA] [GEOGRAPHIC_DATA] [GEOGRAPHIC_DATA] [GEOGRAPHIC_DATA]…" at bounding box center [601, 316] width 252 height 48
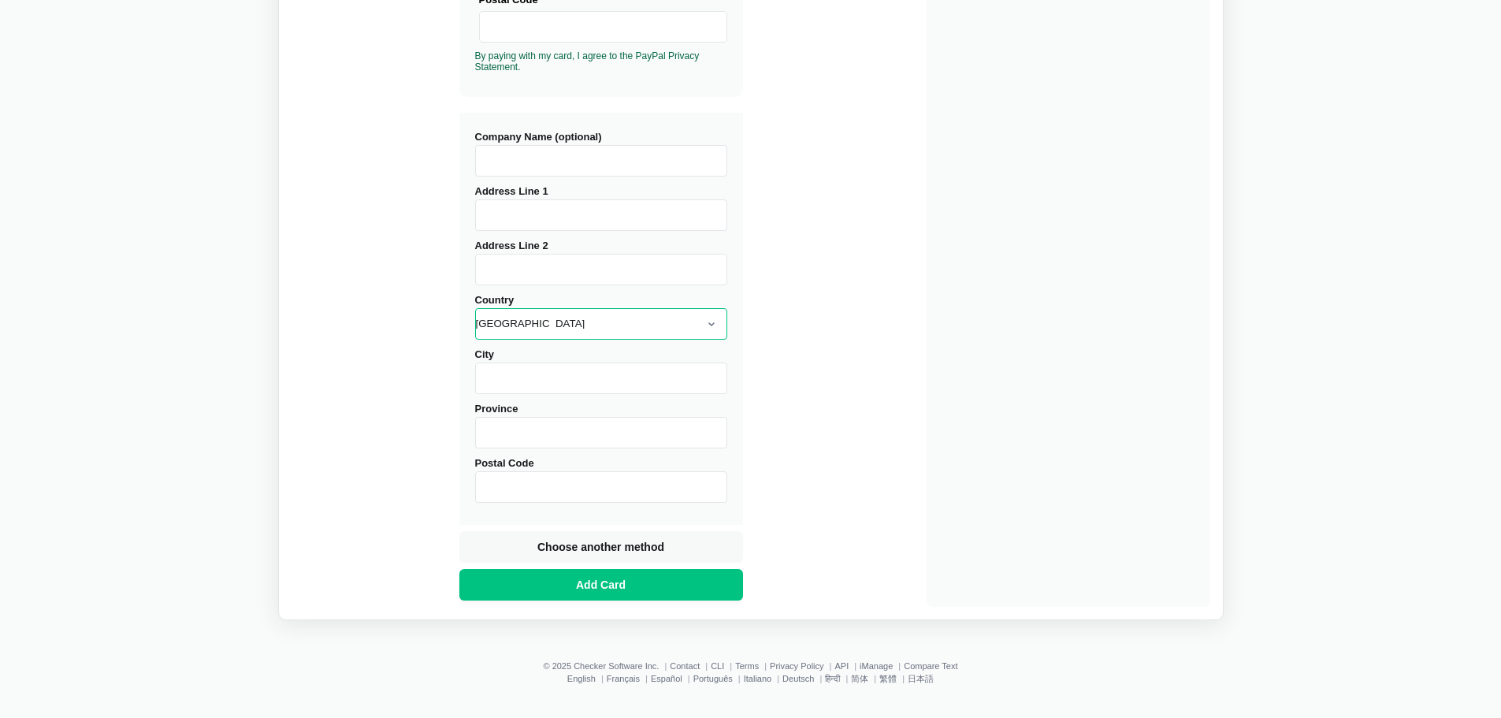
click at [597, 315] on select "[GEOGRAPHIC_DATA] [GEOGRAPHIC_DATA] [GEOGRAPHIC_DATA] [GEOGRAPHIC_DATA] [US_STA…" at bounding box center [601, 324] width 252 height 32
select select "[GEOGRAPHIC_DATA]"
click at [475, 308] on select "[GEOGRAPHIC_DATA] [GEOGRAPHIC_DATA] [GEOGRAPHIC_DATA] [GEOGRAPHIC_DATA] [US_STA…" at bounding box center [601, 324] width 252 height 32
click at [563, 377] on input "City" at bounding box center [601, 378] width 252 height 32
click at [497, 434] on input "Province" at bounding box center [601, 433] width 252 height 32
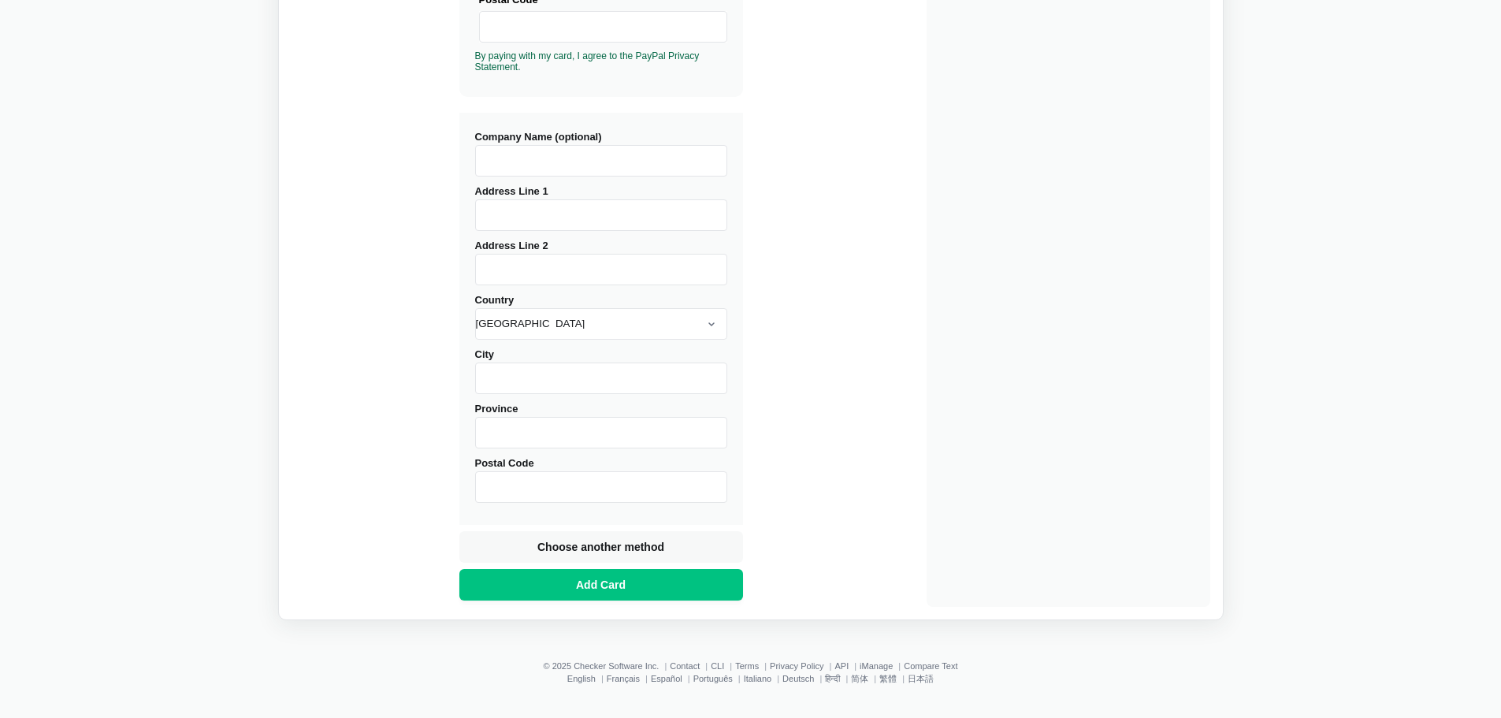
click at [402, 314] on div "Buy Diffchecker Desktop Number of licenses 1 Visa MasterCard Union Pay American…" at bounding box center [751, 64] width 919 height 1085
click at [658, 541] on span "Choose another method" at bounding box center [600, 547] width 133 height 16
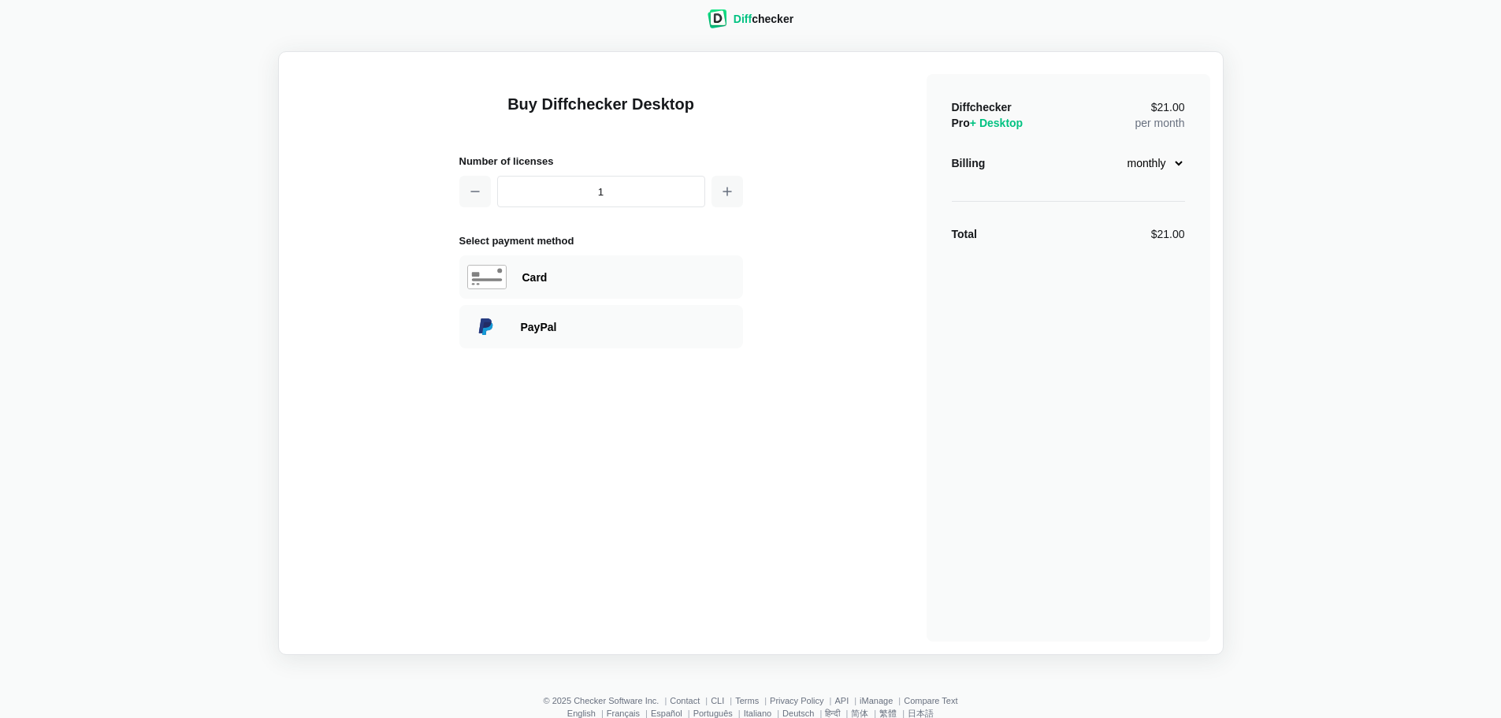
scroll to position [0, 0]
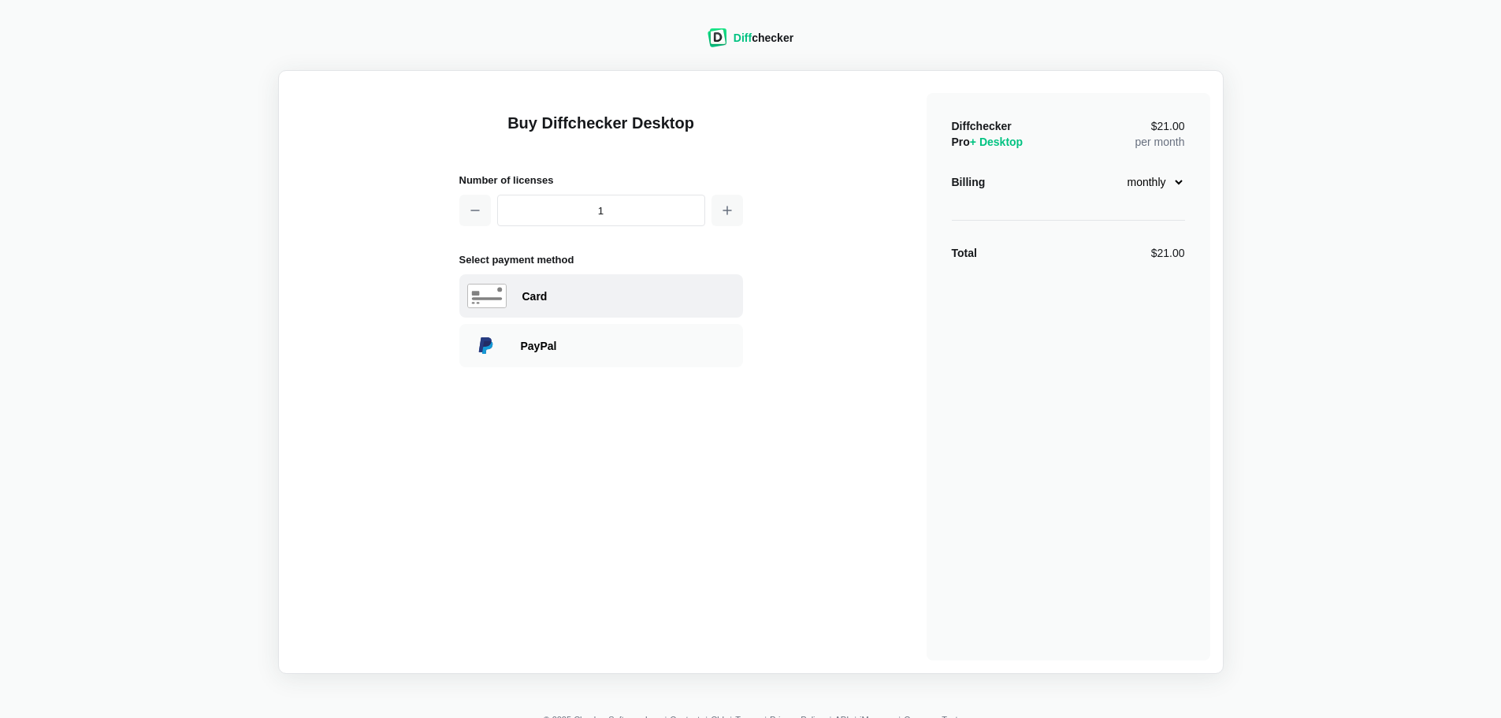
click at [615, 304] on div "Card" at bounding box center [601, 295] width 284 height 43
select select "[GEOGRAPHIC_DATA]"
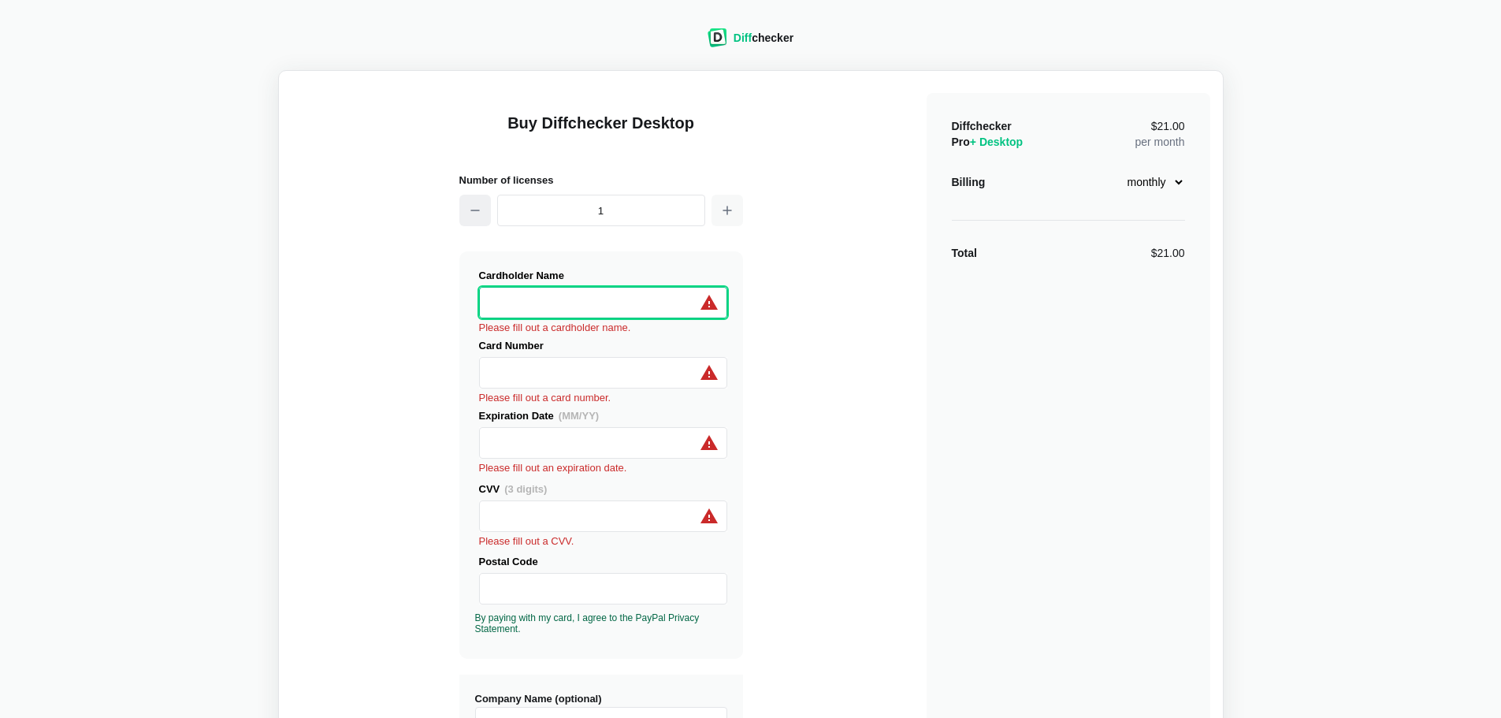
click at [470, 221] on button "button" at bounding box center [475, 211] width 32 height 32
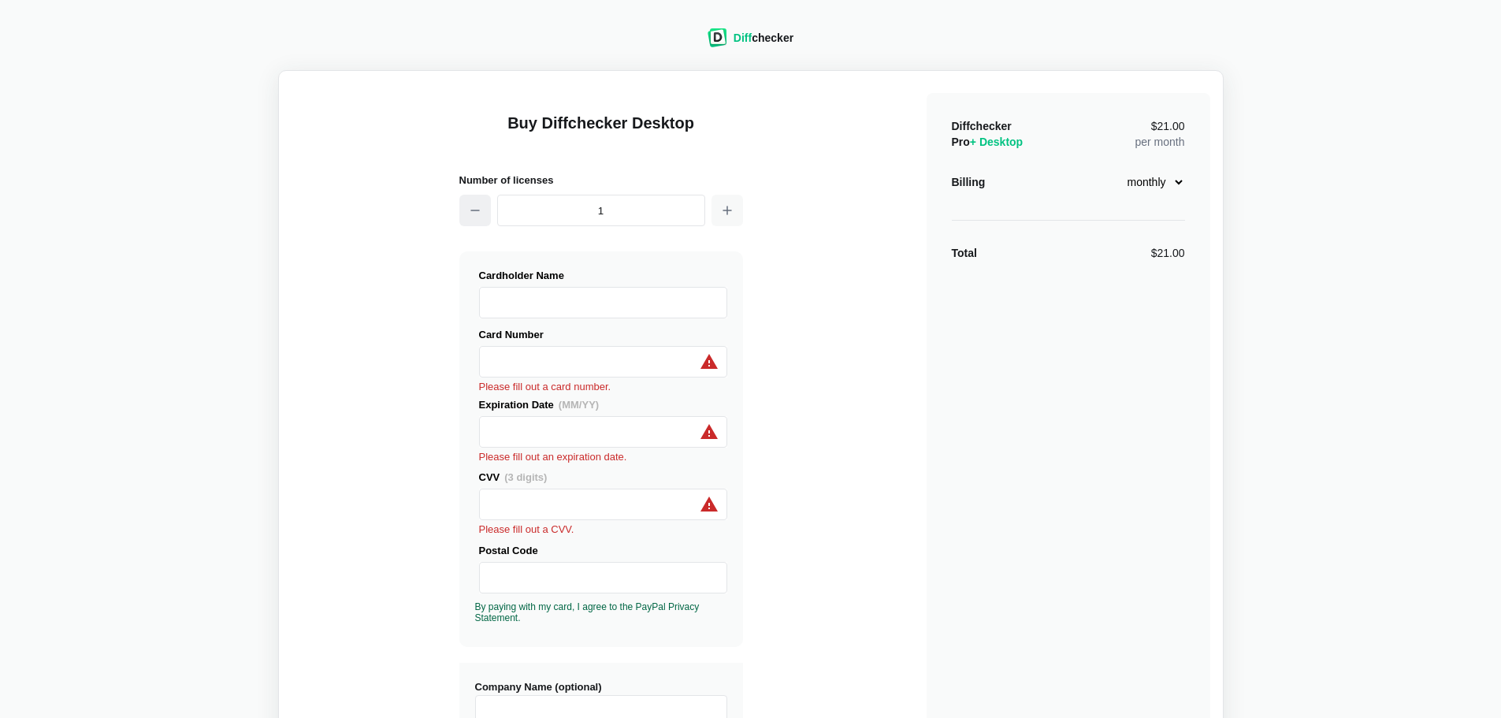
click at [483, 220] on button "button" at bounding box center [475, 211] width 32 height 32
click at [717, 217] on button "button" at bounding box center [727, 211] width 32 height 32
drag, startPoint x: 632, startPoint y: 205, endPoint x: 499, endPoint y: 225, distance: 134.7
click at [499, 225] on input "2" at bounding box center [601, 211] width 208 height 32
type input "9999"
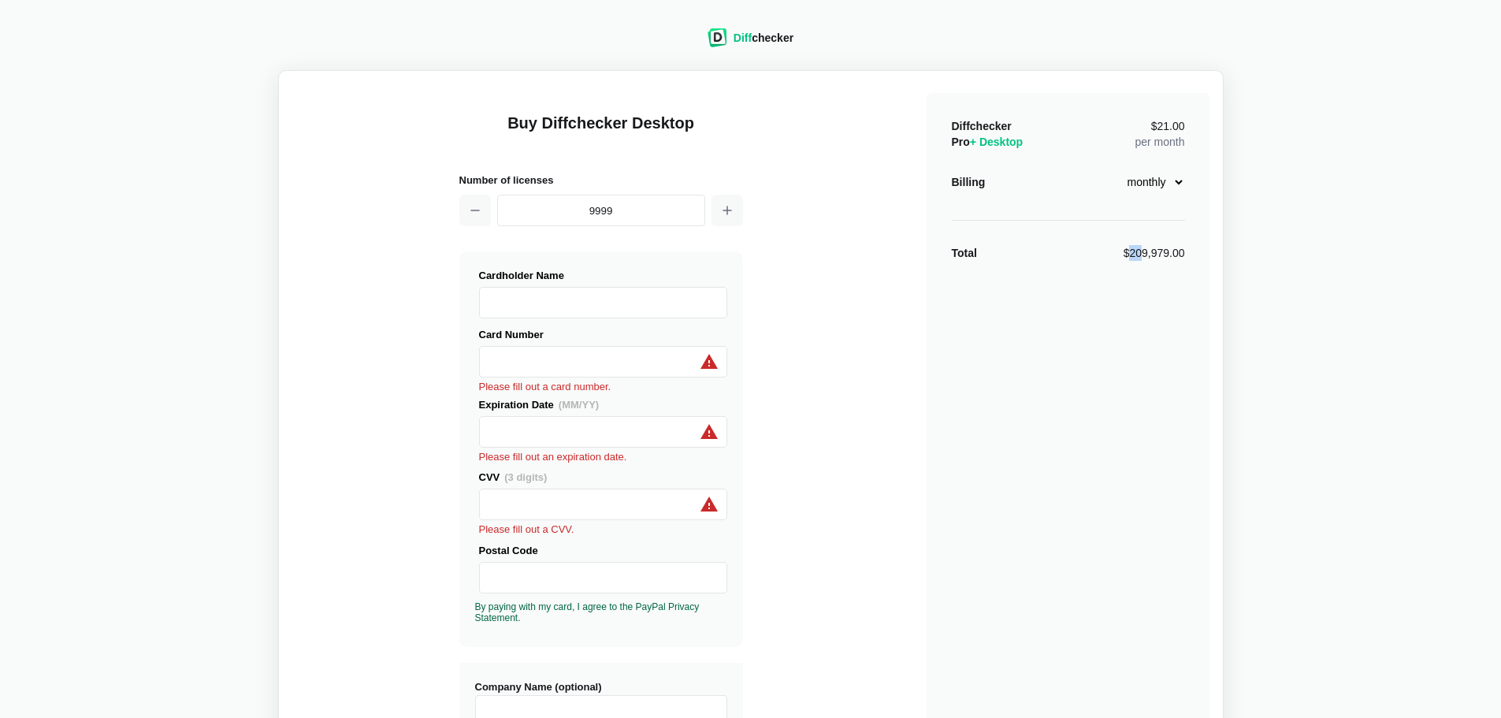
drag, startPoint x: 1143, startPoint y: 250, endPoint x: 1132, endPoint y: 254, distance: 11.7
click at [1132, 254] on div "$209,979.00" at bounding box center [1153, 253] width 61 height 16
drag, startPoint x: 1152, startPoint y: 251, endPoint x: 1249, endPoint y: 225, distance: 100.5
click at [1249, 225] on div "Diff checker Buy Diffchecker Desktop Number of licenses 9999 Visa MasterCard Un…" at bounding box center [750, 589] width 1482 height 1160
drag, startPoint x: 1140, startPoint y: 251, endPoint x: 1190, endPoint y: 254, distance: 50.5
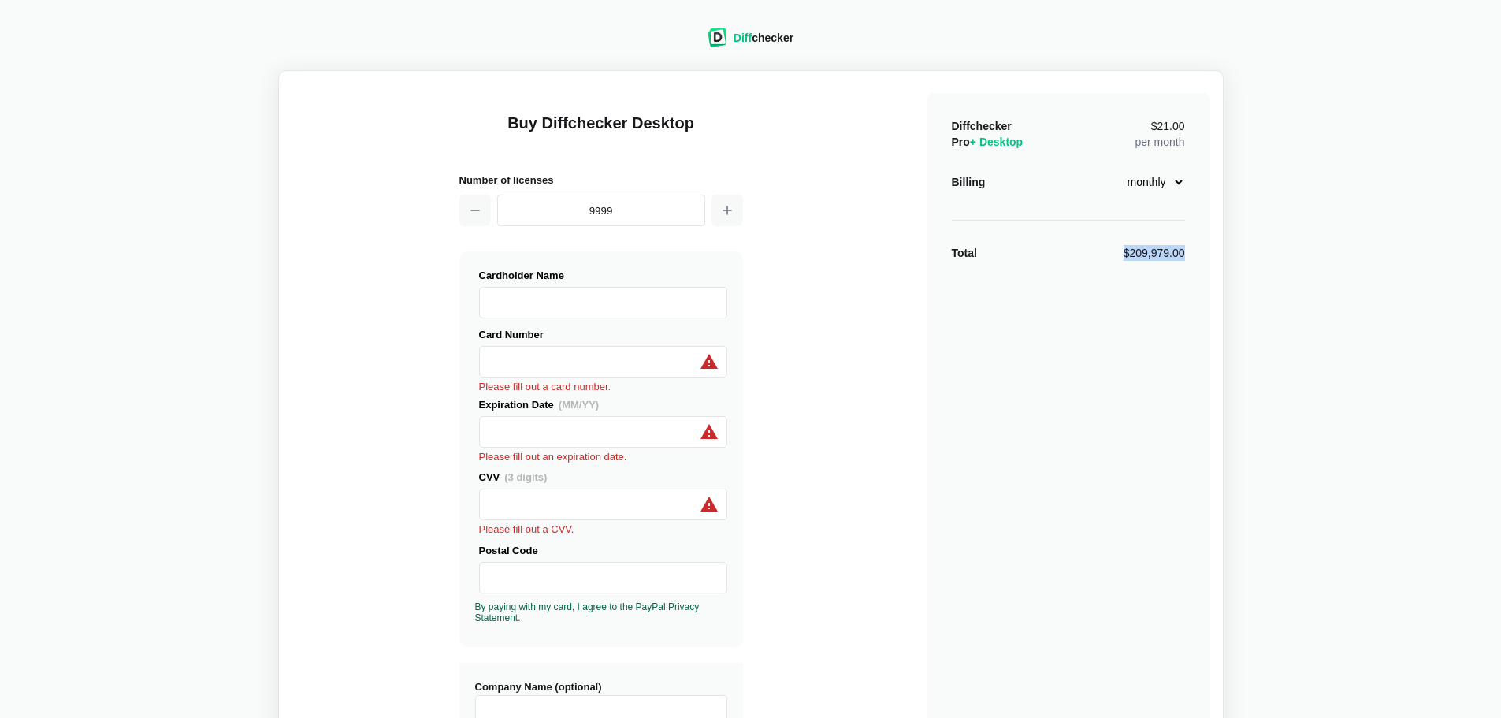
click at [1190, 254] on div "Diffchecker Pro + Desktop $21.00 per month Billing monthly yearly Total $209,97…" at bounding box center [1068, 625] width 284 height 1064
copy div "$209,979.00"
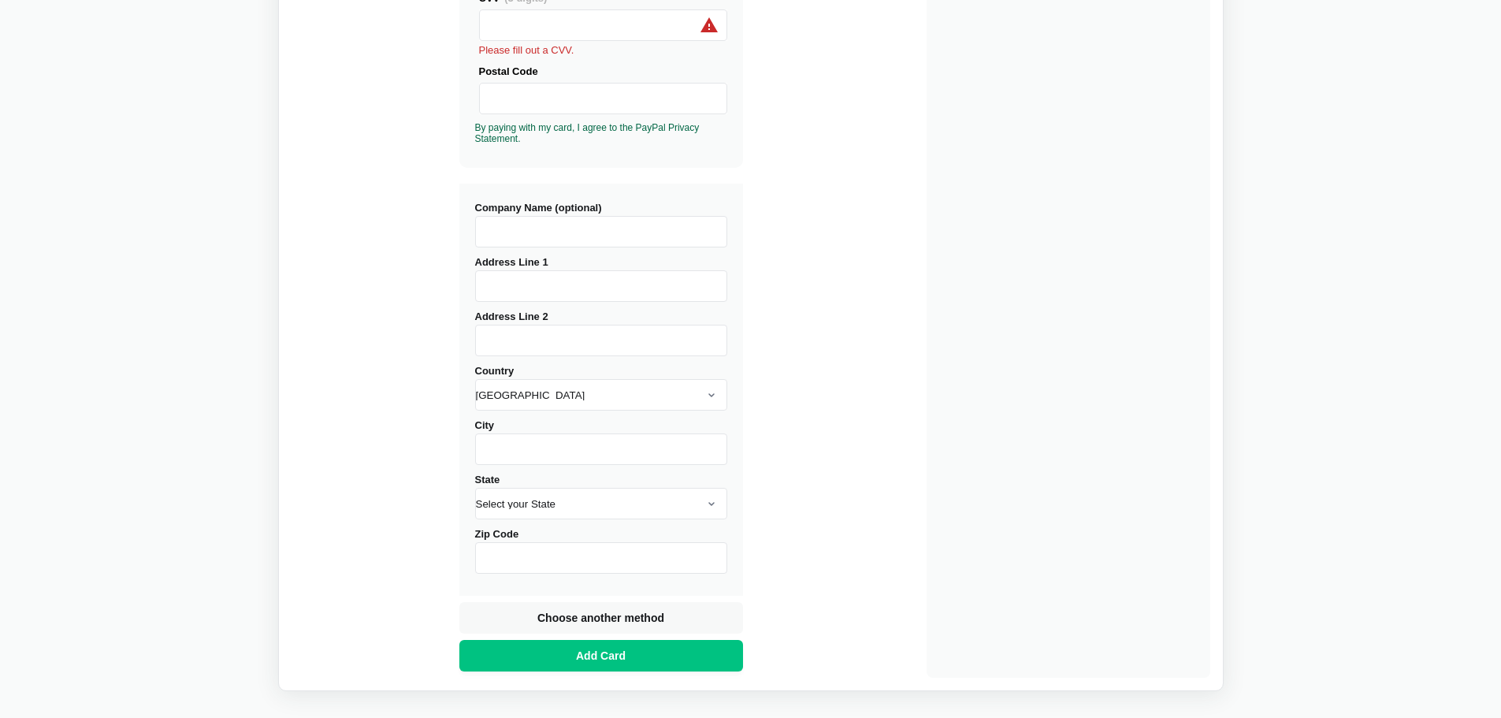
scroll to position [550, 0]
